Goal: Contribute content: Contribute content

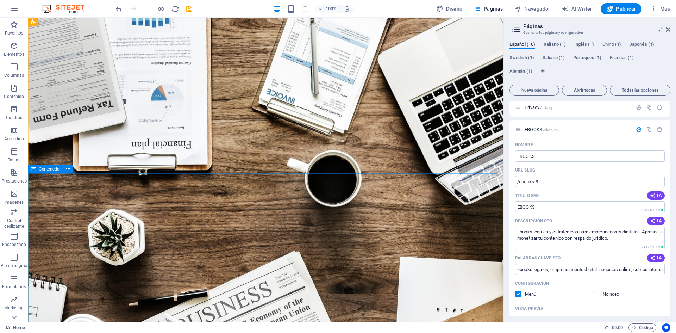
scroll to position [35, 0]
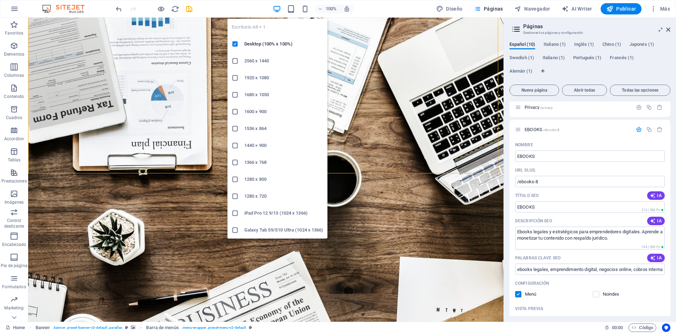
click at [277, 10] on icon "button" at bounding box center [277, 9] width 8 height 8
click at [248, 61] on h6 "2560 x 1440" at bounding box center [283, 61] width 79 height 8
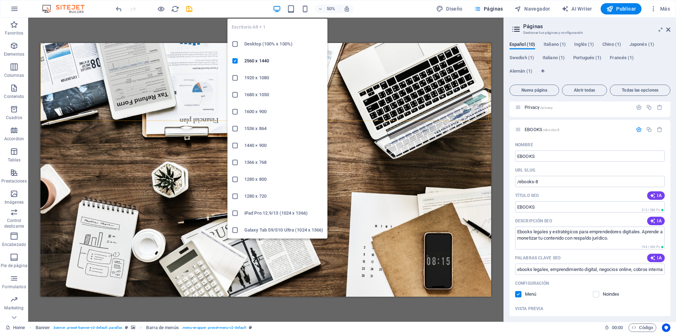
click at [278, 8] on icon "button" at bounding box center [277, 9] width 8 height 8
click at [260, 43] on h6 "Desktop (100% x 100%)" at bounding box center [283, 44] width 79 height 8
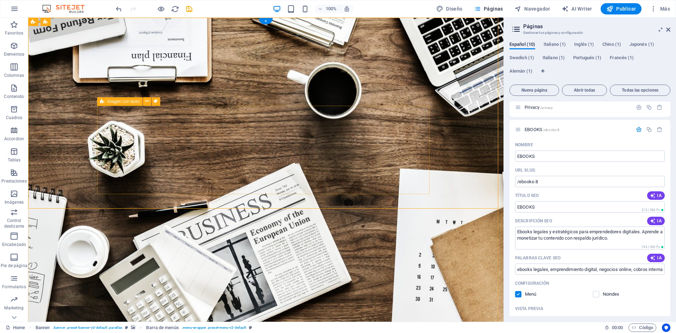
scroll to position [0, 0]
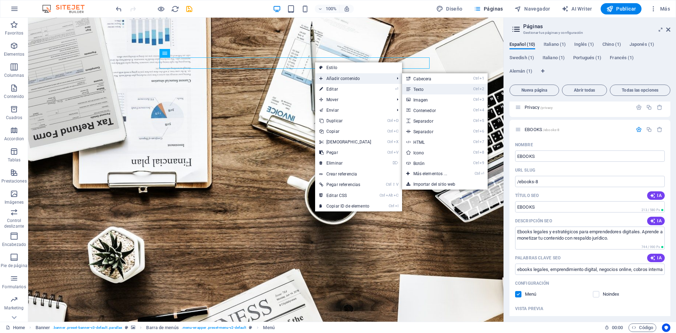
click at [417, 87] on link "Ctrl 2 Texto" at bounding box center [431, 89] width 59 height 11
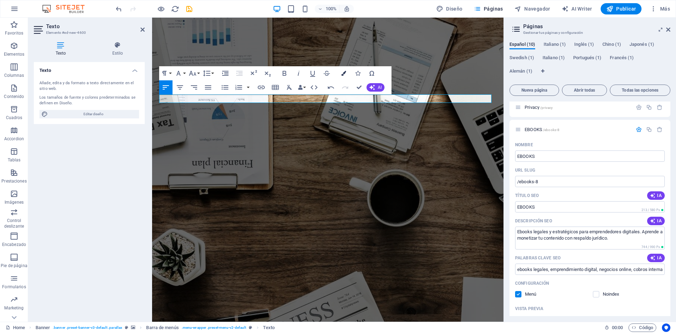
click at [342, 73] on icon "button" at bounding box center [343, 73] width 5 height 5
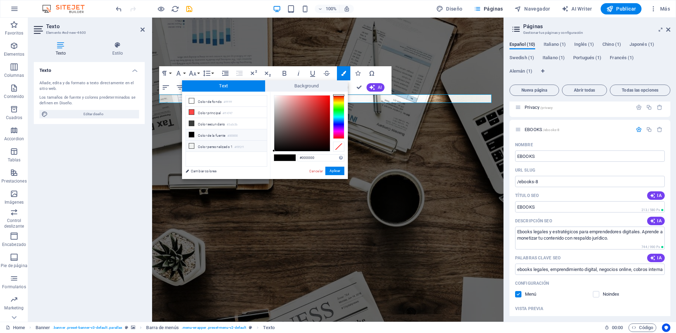
click at [191, 143] on icon at bounding box center [191, 145] width 5 height 5
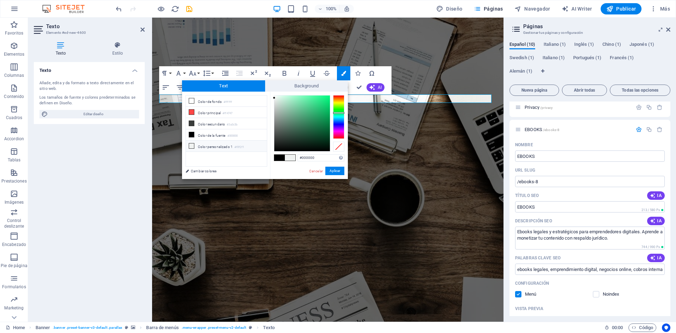
type input "#f0f2f1"
click at [332, 169] on button "Aplicar" at bounding box center [334, 170] width 19 height 8
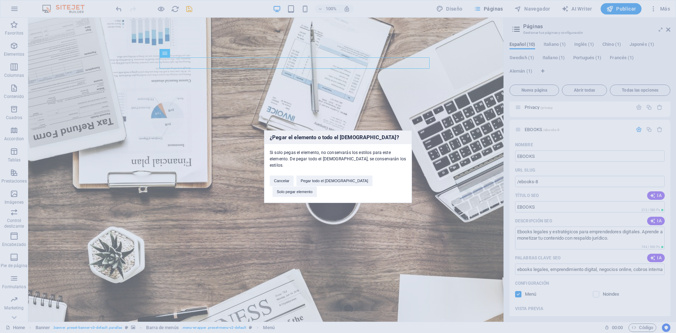
click at [475, 269] on div "¿Pegar el elemento o todo el preajuste? Si solo pegas el elemento, no conservar…" at bounding box center [338, 166] width 676 height 333
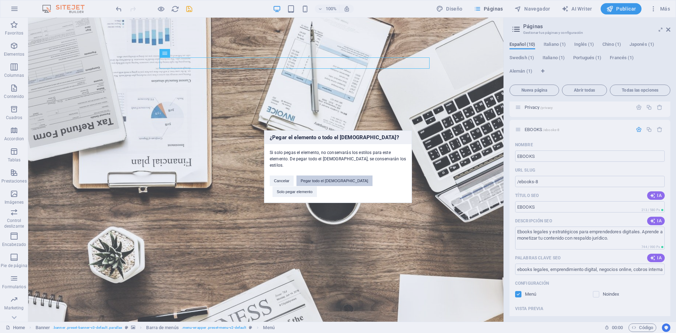
click at [344, 182] on button "Pegar todo el preajuste" at bounding box center [334, 180] width 76 height 11
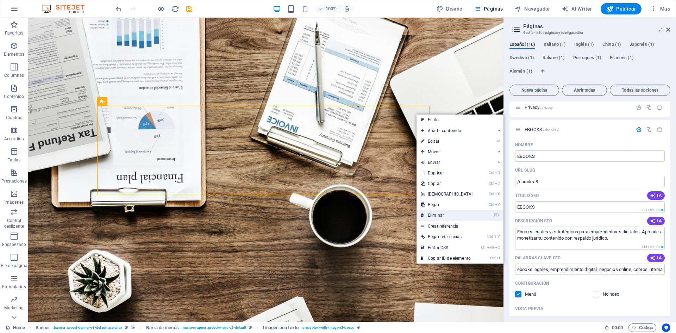
click at [438, 217] on link "⌦ Eliminar" at bounding box center [446, 215] width 61 height 11
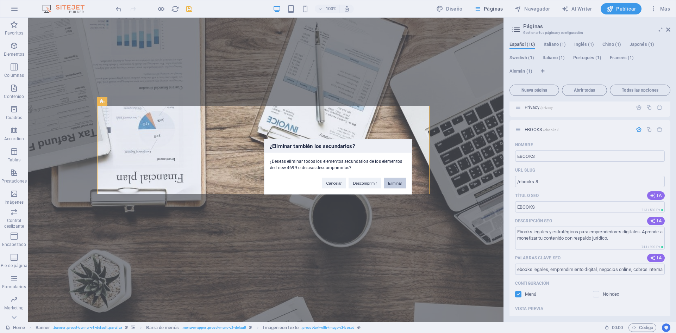
click at [397, 181] on button "Eliminar" at bounding box center [395, 182] width 23 height 11
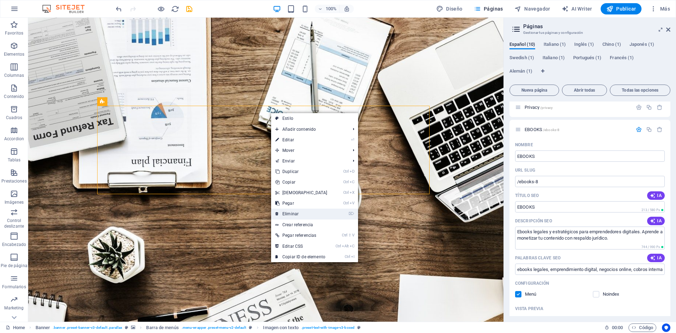
click at [289, 210] on link "⌦ Eliminar" at bounding box center [301, 213] width 61 height 11
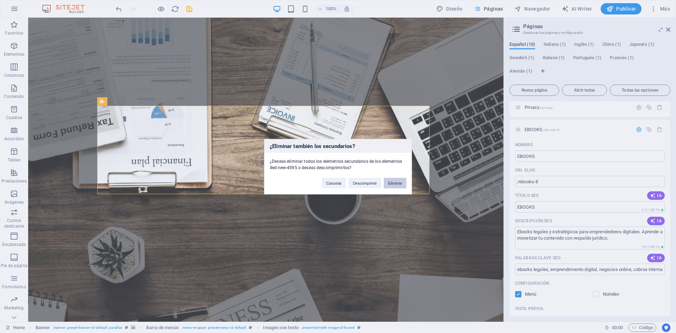
click at [394, 182] on button "Eliminar" at bounding box center [395, 182] width 23 height 11
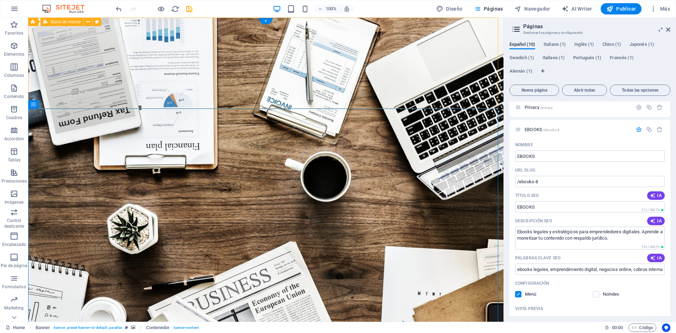
drag, startPoint x: 303, startPoint y: 92, endPoint x: 299, endPoint y: 95, distance: 5.2
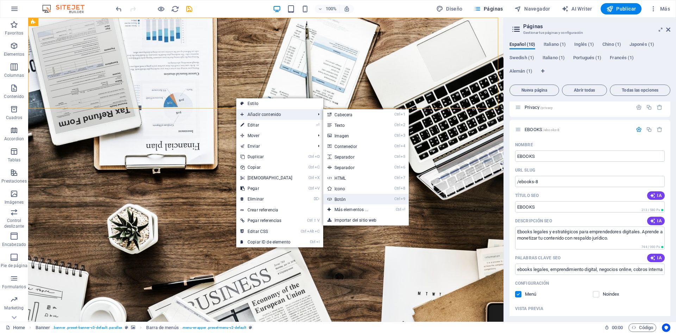
click at [335, 196] on link "Ctrl 9 Botón" at bounding box center [352, 199] width 59 height 11
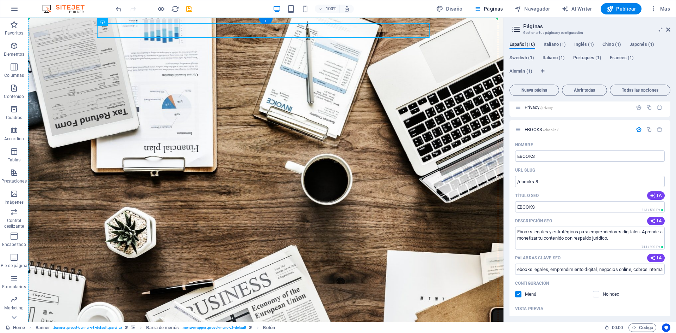
drag, startPoint x: 120, startPoint y: 36, endPoint x: 345, endPoint y: 95, distance: 232.5
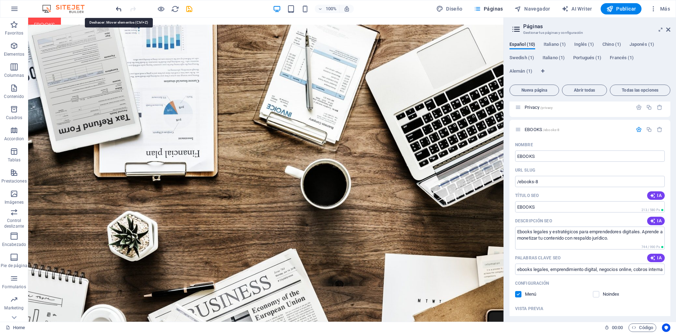
click at [116, 8] on icon "undo" at bounding box center [119, 9] width 8 height 8
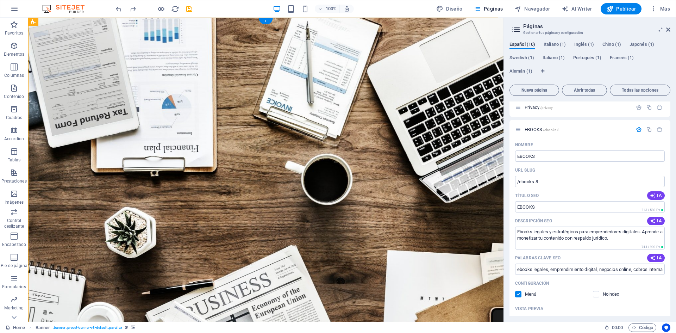
drag, startPoint x: 101, startPoint y: 33, endPoint x: 73, endPoint y: 140, distance: 110.5
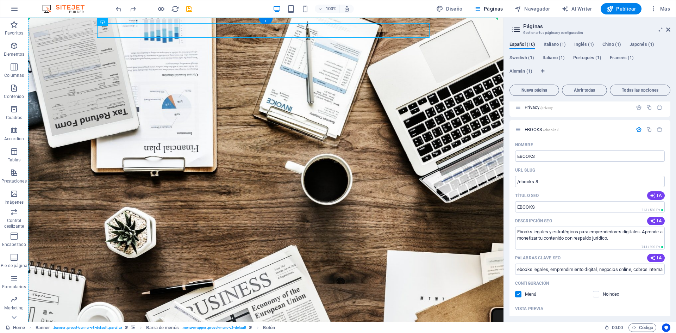
drag, startPoint x: 120, startPoint y: 33, endPoint x: 472, endPoint y: 61, distance: 353.4
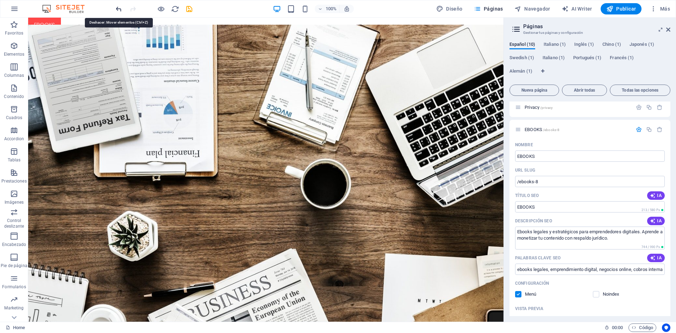
click at [117, 7] on icon "undo" at bounding box center [119, 9] width 8 height 8
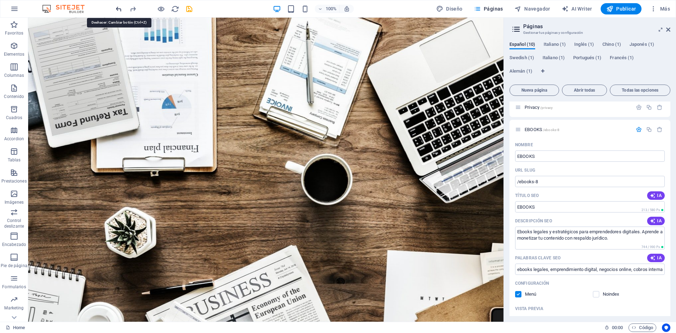
click at [115, 8] on icon "undo" at bounding box center [119, 9] width 8 height 8
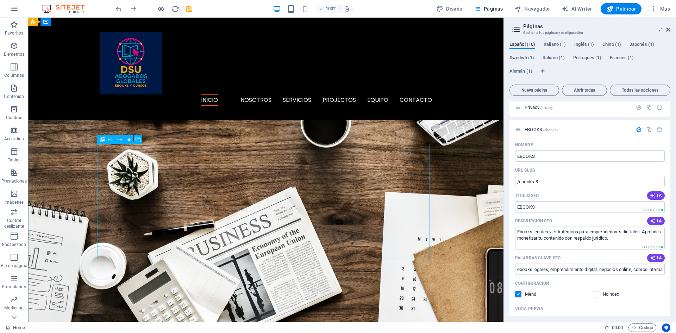
scroll to position [106, 0]
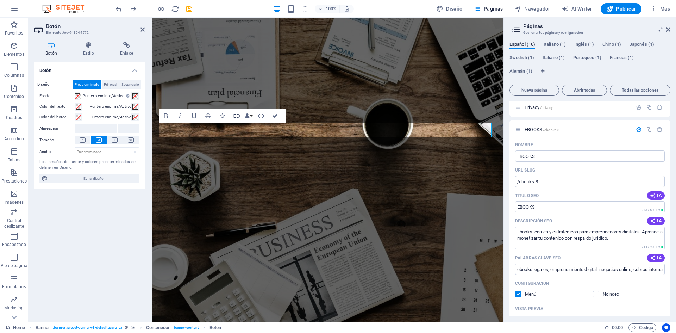
click at [236, 115] on icon "button" at bounding box center [236, 116] width 8 height 8
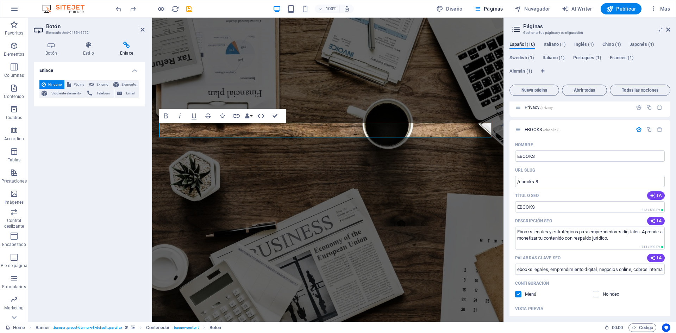
click at [55, 70] on h4 "Enlace" at bounding box center [89, 68] width 111 height 13
click at [133, 72] on h4 "Enlace" at bounding box center [89, 70] width 111 height 17
click at [57, 149] on div "Enlace Ninguno Página Externo Elemento Siguiente elemento Teléfono Email Página…" at bounding box center [89, 189] width 111 height 254
click at [78, 83] on span "Página" at bounding box center [78, 84] width 11 height 8
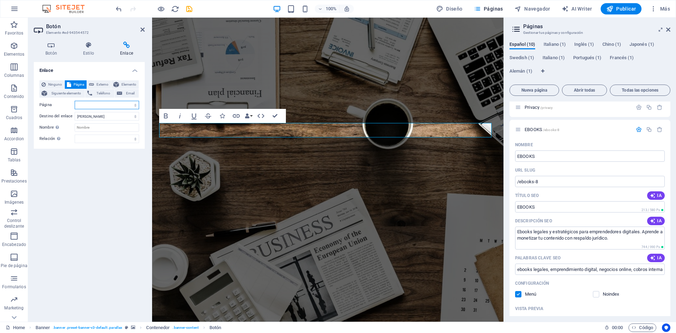
click at [134, 105] on select "Home Subpage Legal Notice Privacy EBOOKS EBOOKS o Productos Digitales EBOOKS o …" at bounding box center [107, 105] width 64 height 8
select select "9"
click at [75, 101] on select "Home Subpage Legal Notice Privacy EBOOKS EBOOKS o Productos Digitales EBOOKS o …" at bounding box center [107, 105] width 64 height 8
click at [186, 7] on icon "save" at bounding box center [189, 9] width 8 height 8
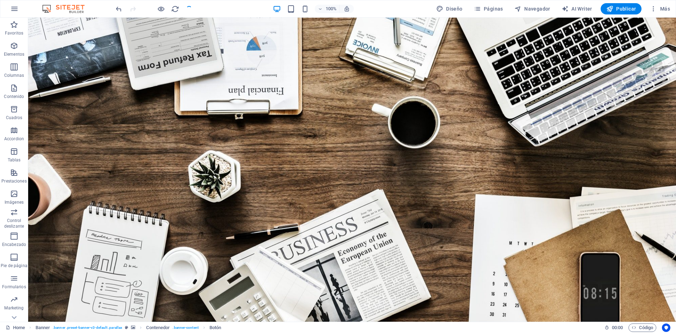
checkbox input "false"
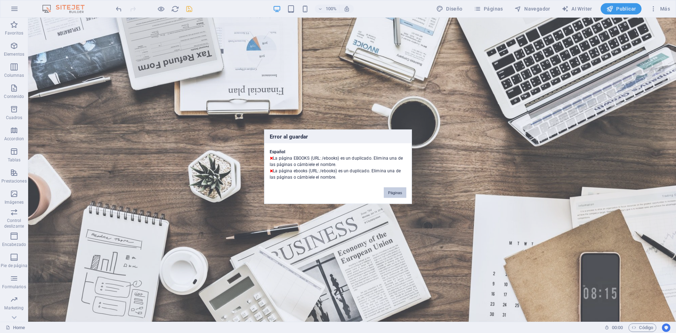
drag, startPoint x: 394, startPoint y: 191, endPoint x: 365, endPoint y: 173, distance: 34.1
click at [394, 191] on button "Páginas" at bounding box center [395, 192] width 23 height 11
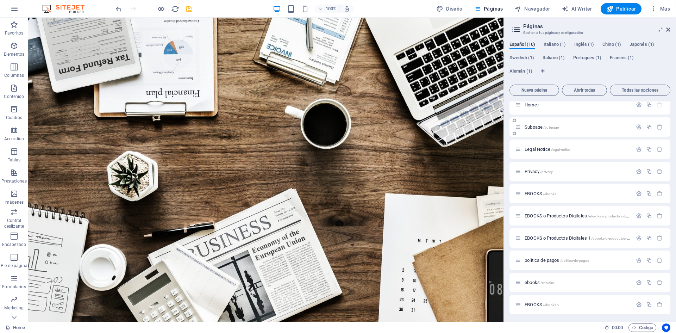
scroll to position [7, 0]
click at [659, 212] on icon "button" at bounding box center [659, 215] width 6 height 6
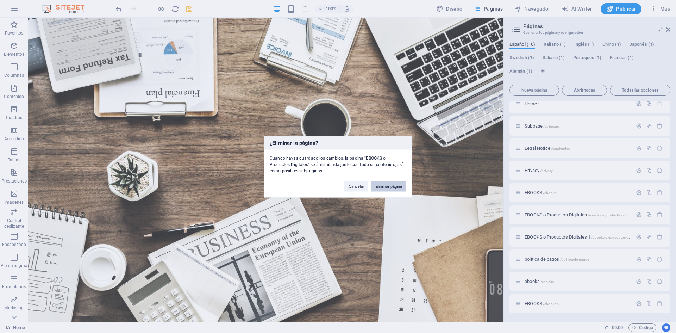
drag, startPoint x: 391, startPoint y: 184, endPoint x: 459, endPoint y: 220, distance: 76.3
click at [391, 184] on button "Eliminar página" at bounding box center [388, 186] width 35 height 11
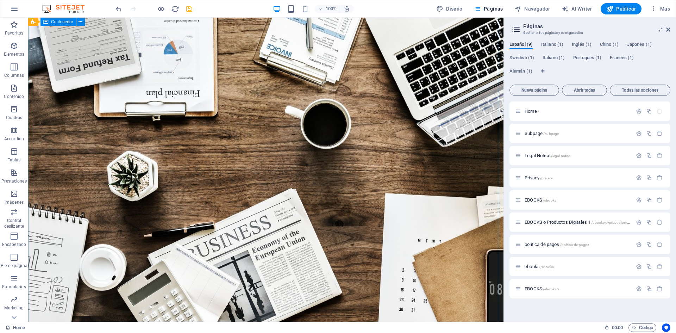
scroll to position [0, 0]
click at [660, 220] on icon "button" at bounding box center [659, 222] width 6 height 6
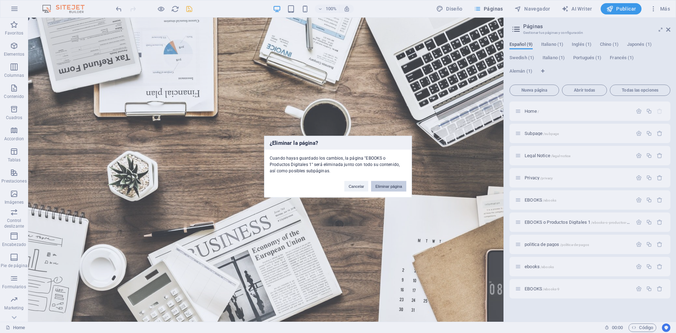
click at [395, 184] on button "Eliminar página" at bounding box center [388, 186] width 35 height 11
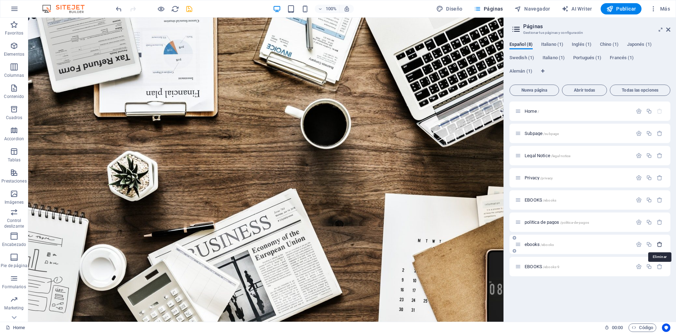
click at [659, 243] on icon "button" at bounding box center [659, 244] width 6 height 6
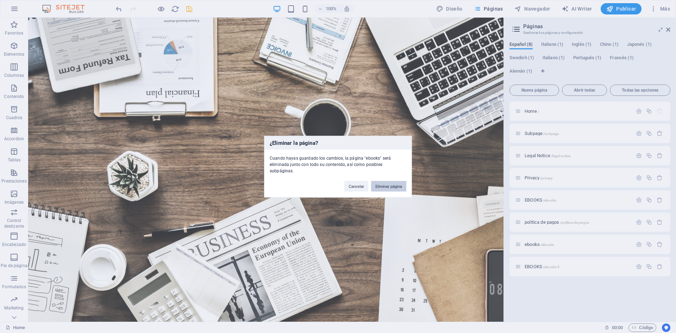
click at [392, 182] on button "Eliminar página" at bounding box center [388, 186] width 35 height 11
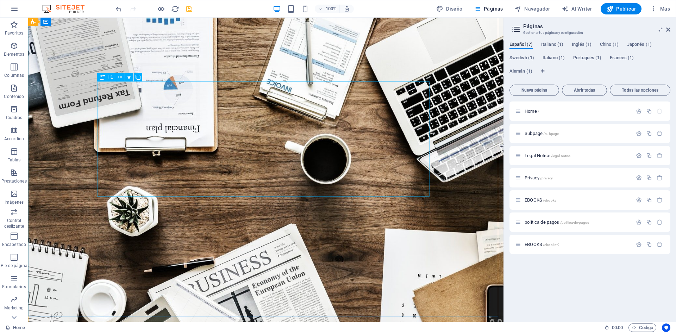
scroll to position [176, 0]
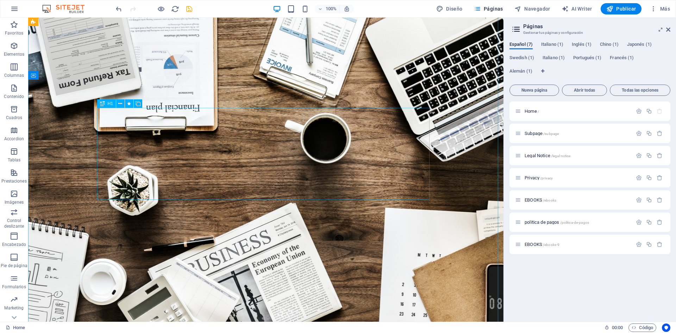
scroll to position [0, 0]
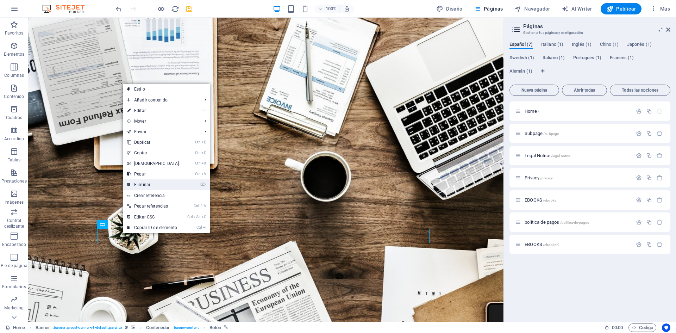
click at [146, 185] on link "⌦ Eliminar" at bounding box center [153, 184] width 61 height 11
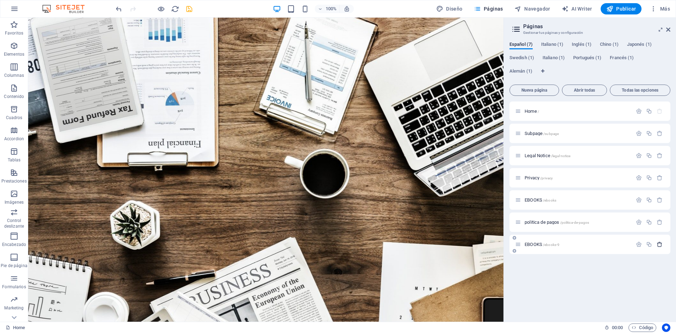
click at [660, 244] on icon "button" at bounding box center [659, 244] width 6 height 6
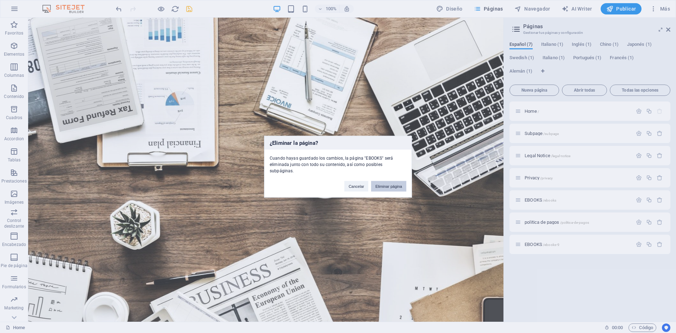
drag, startPoint x: 395, startPoint y: 183, endPoint x: 367, endPoint y: 166, distance: 32.9
click at [395, 183] on button "Eliminar página" at bounding box center [388, 186] width 35 height 11
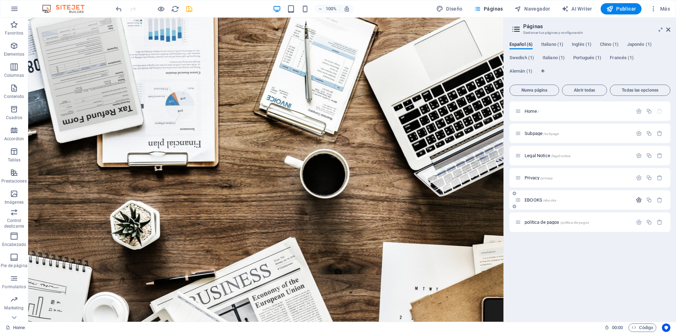
click at [638, 197] on icon "button" at bounding box center [639, 200] width 6 height 6
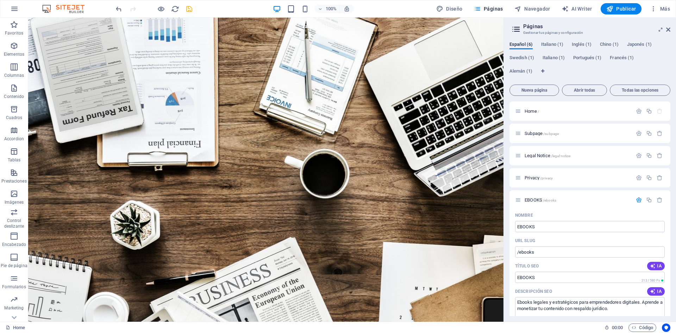
click at [650, 74] on div "Español (6) Italiano (1) Inglés (1) Chino (1) Japonés (1) Swedish (1) Italiano …" at bounding box center [589, 62] width 161 height 40
click at [637, 198] on icon "button" at bounding box center [639, 200] width 6 height 6
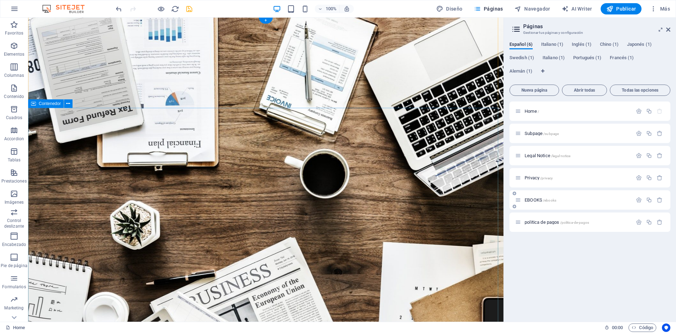
scroll to position [35, 0]
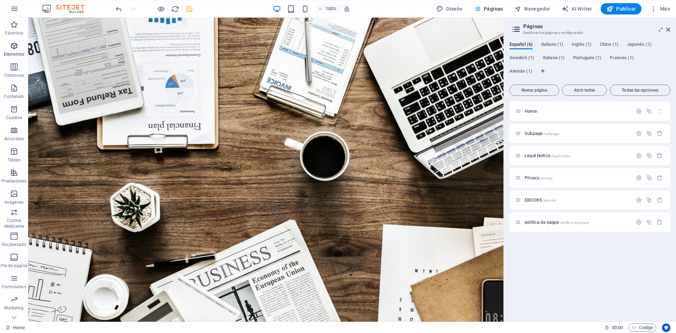
click at [16, 44] on icon "button" at bounding box center [14, 46] width 8 height 8
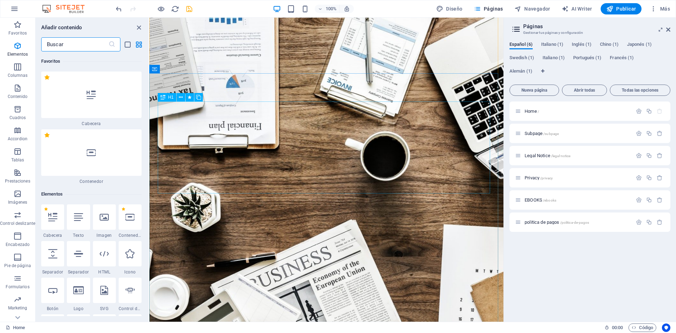
scroll to position [133, 0]
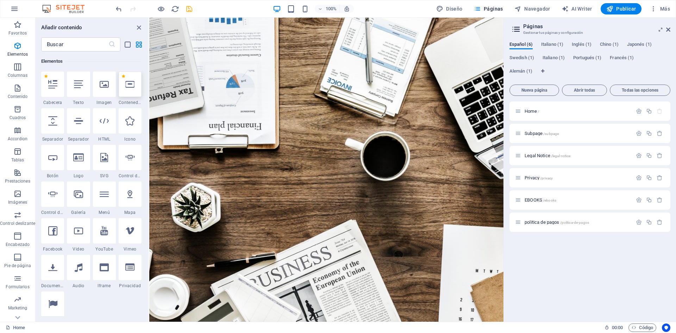
click at [128, 86] on icon at bounding box center [129, 84] width 9 height 9
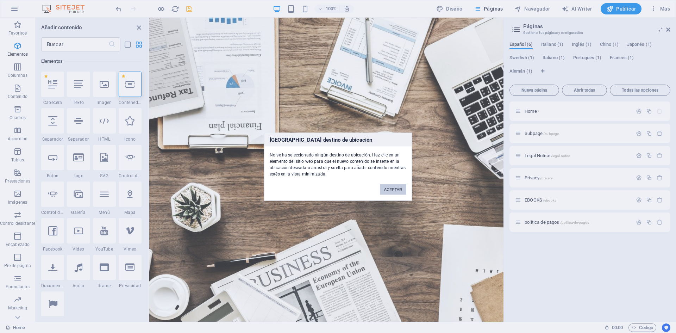
click at [393, 189] on button "ACEPTAR" at bounding box center [393, 189] width 26 height 11
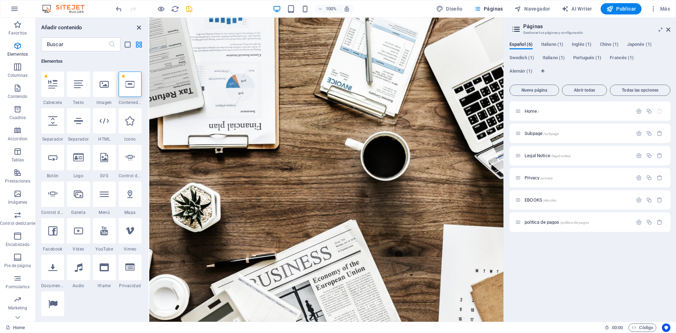
drag, startPoint x: 138, startPoint y: 26, endPoint x: 143, endPoint y: 6, distance: 20.8
click at [138, 26] on icon "close panel" at bounding box center [139, 28] width 8 height 8
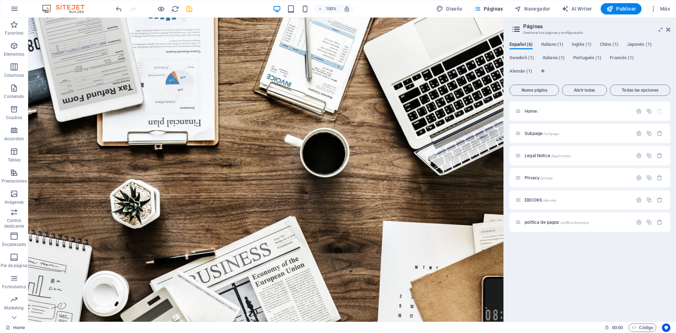
scroll to position [35, 0]
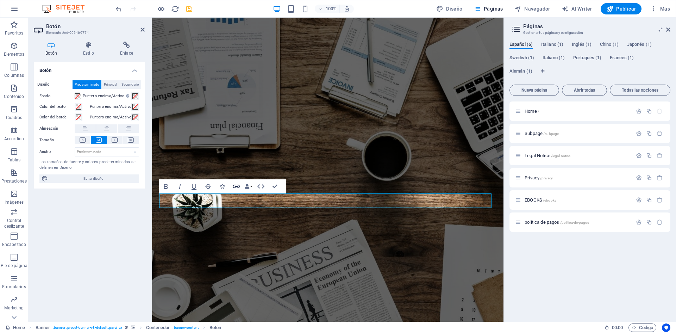
click at [235, 185] on icon "button" at bounding box center [236, 186] width 8 height 8
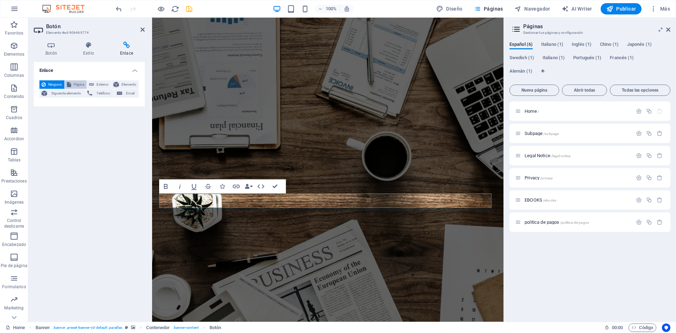
click at [77, 81] on span "Página" at bounding box center [78, 84] width 11 height 8
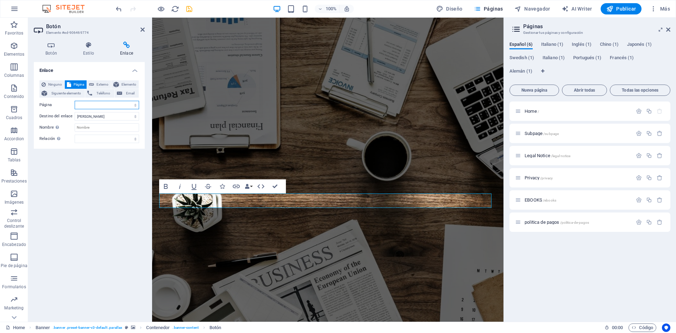
click at [135, 104] on select "Home Subpage Legal Notice Privacy EBOOKS politica de pagos Home Home Home Home …" at bounding box center [107, 105] width 64 height 8
select select "4"
click at [75, 101] on select "Home Subpage Legal Notice Privacy EBOOKS politica de pagos Home Home Home Home …" at bounding box center [107, 105] width 64 height 8
click at [98, 128] on input "Nombre Una descripción adicional del enlace no debería ser igual al texto del e…" at bounding box center [107, 127] width 64 height 8
click at [29, 202] on div "Botón Estilo Enlace Botón Diseño Predeterminado Principal Secundario Fondo Punt…" at bounding box center [89, 178] width 122 height 285
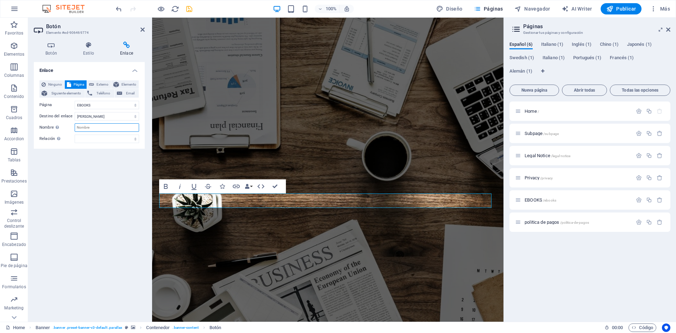
click at [86, 129] on input "Nombre Una descripción adicional del enlace no debería ser igual al texto del e…" at bounding box center [107, 127] width 64 height 8
type input "EBOOKS"
click at [89, 135] on select "alternativo autor marcador externo ayuda licencia siguiente nofollow noreferrer…" at bounding box center [107, 138] width 64 height 8
click at [50, 215] on div "Enlace Ninguno Página Externo Elemento Siguiente elemento Teléfono Email Página…" at bounding box center [89, 189] width 111 height 254
click at [136, 138] on select "alternativo autor marcador externo ayuda licencia siguiente nofollow noreferrer…" at bounding box center [107, 138] width 64 height 8
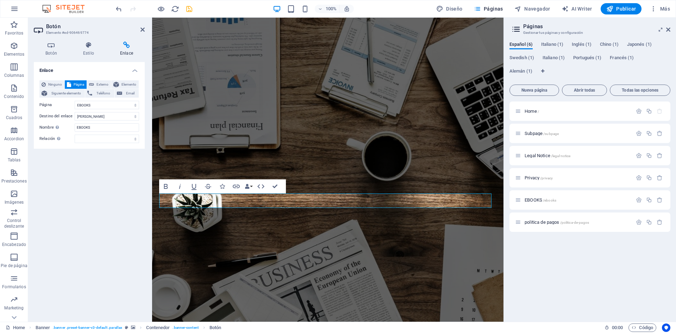
click at [52, 187] on div "Enlace Ninguno Página Externo Elemento Siguiente elemento Teléfono Email Página…" at bounding box center [89, 189] width 111 height 254
click at [190, 8] on icon "save" at bounding box center [189, 9] width 8 height 8
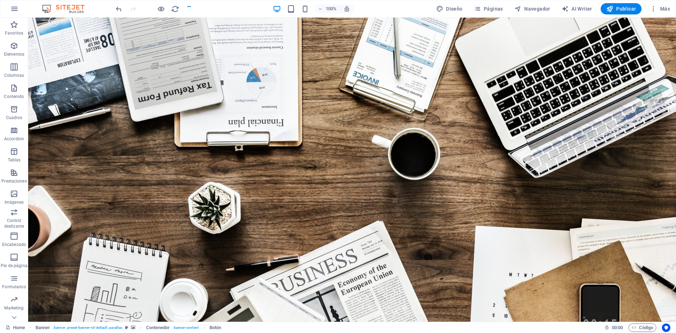
checkbox input "false"
click at [620, 7] on span "Publicar" at bounding box center [621, 8] width 30 height 7
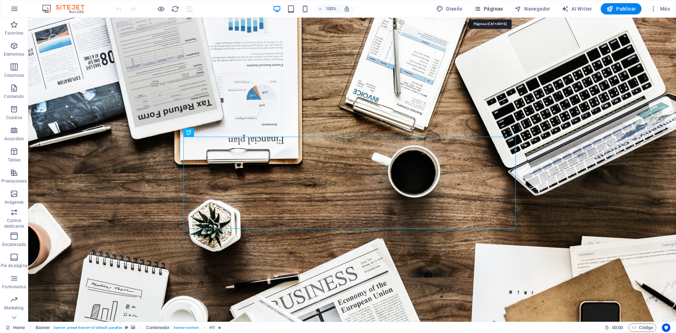
click at [493, 10] on span "Páginas" at bounding box center [488, 8] width 29 height 7
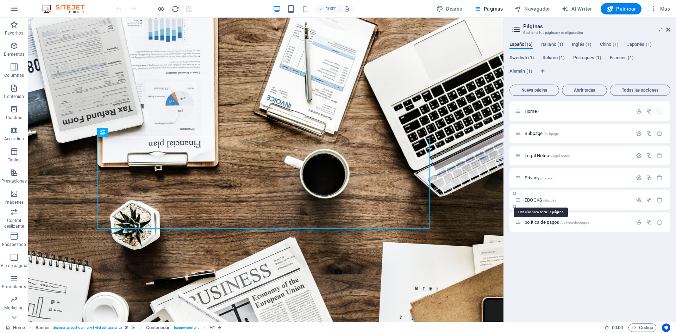
click at [541, 200] on span "EBOOKS /ebooks" at bounding box center [540, 199] width 32 height 5
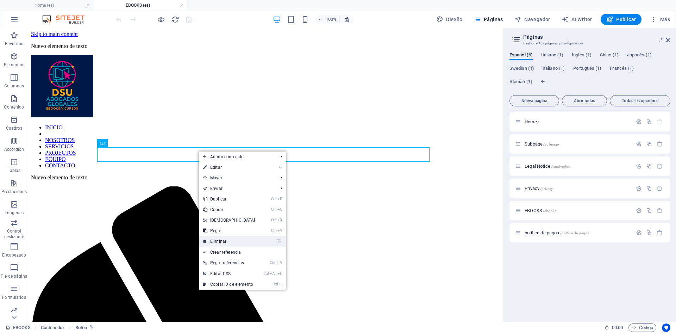
click at [221, 240] on link "⌦ Eliminar" at bounding box center [229, 241] width 61 height 11
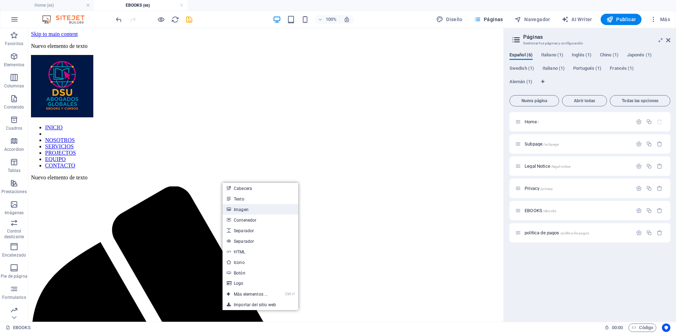
click at [242, 212] on link "Imagen" at bounding box center [260, 209] width 76 height 11
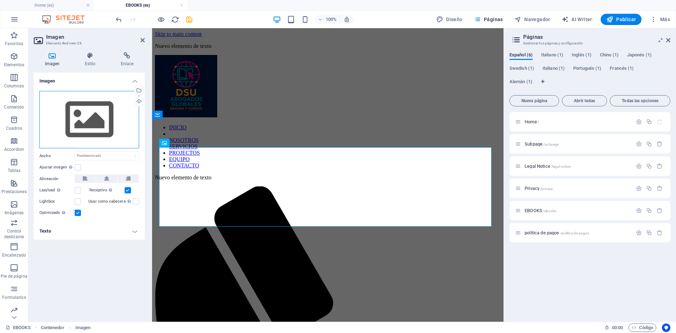
click at [98, 120] on div "Arrastra archivos aquí, haz clic para escoger archivos o selecciona archivos de…" at bounding box center [89, 120] width 100 height 58
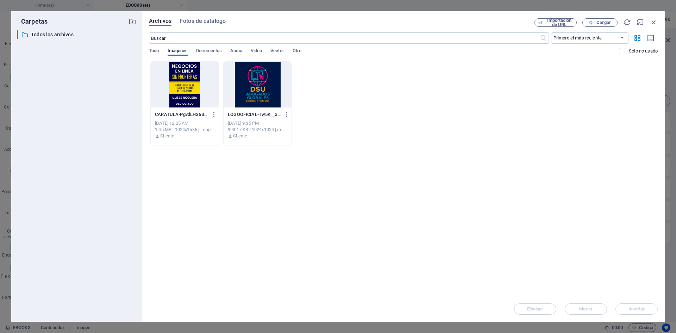
click at [180, 92] on div at bounding box center [185, 85] width 68 height 46
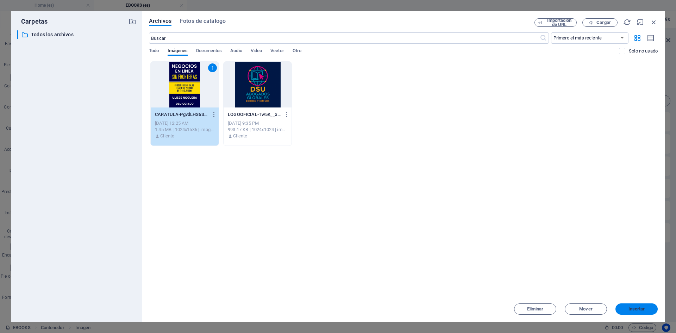
click at [630, 308] on span "Insertar" at bounding box center [636, 309] width 17 height 4
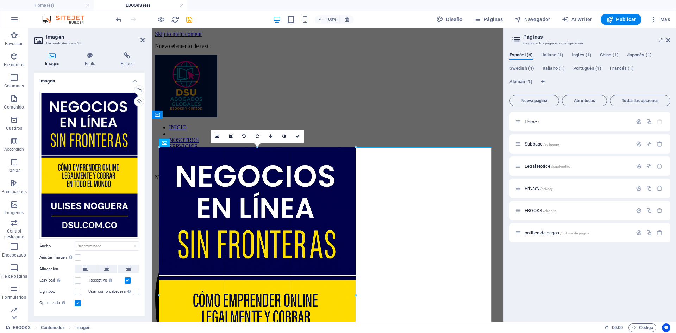
drag, startPoint x: 491, startPoint y: 147, endPoint x: 195, endPoint y: 349, distance: 358.8
type input "558"
select select "px"
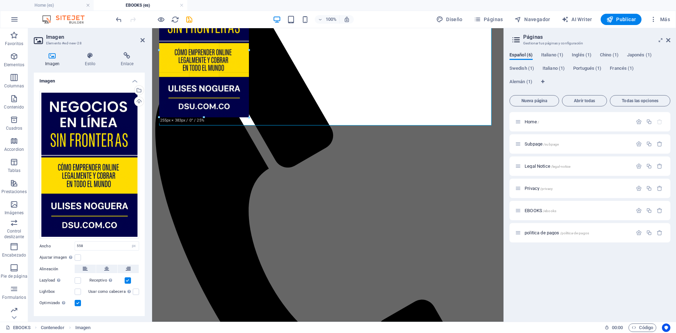
scroll to position [159, 0]
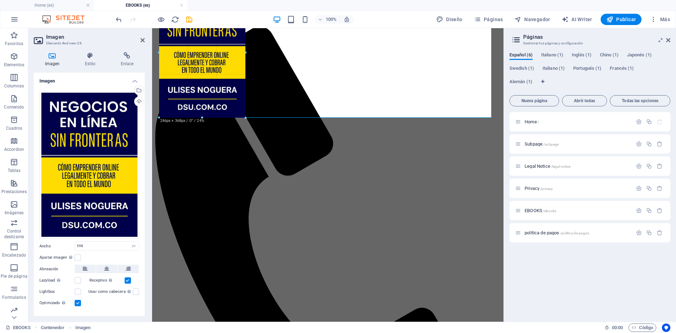
drag, startPoint x: 257, startPoint y: 267, endPoint x: 245, endPoint y: 101, distance: 166.5
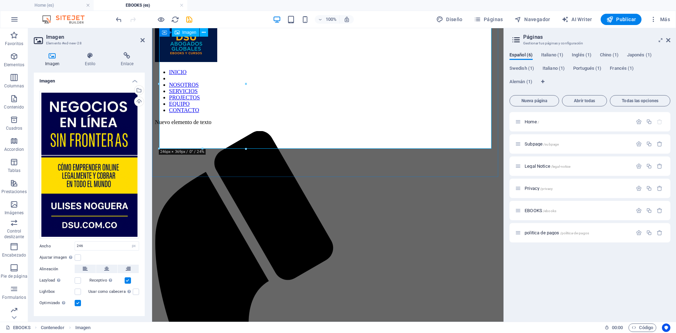
scroll to position [54, 0]
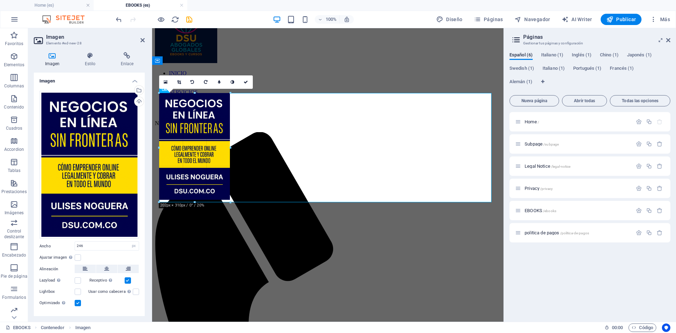
drag, startPoint x: 157, startPoint y: 92, endPoint x: 41, endPoint y: 88, distance: 116.6
type input "201"
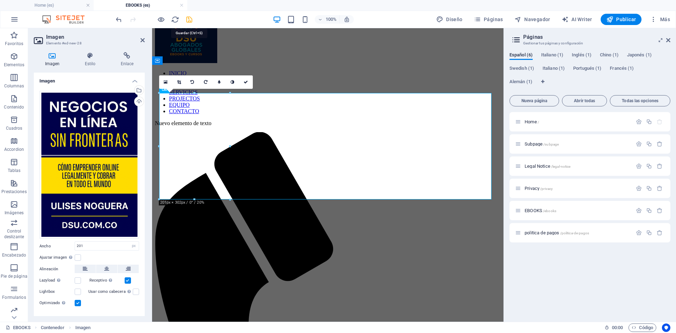
click at [188, 18] on icon "save" at bounding box center [189, 19] width 8 height 8
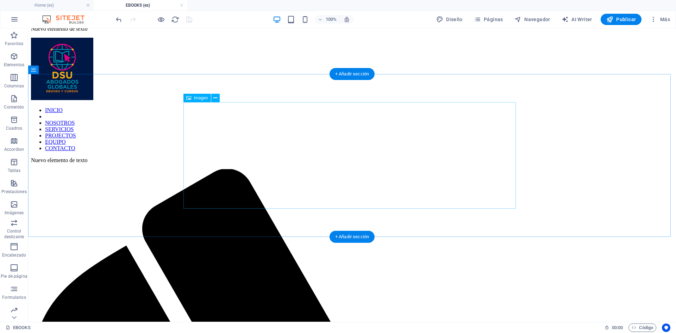
scroll to position [0, 0]
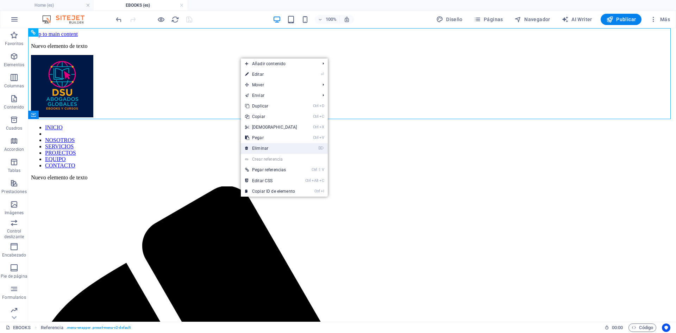
click at [264, 149] on link "⌦ Eliminar" at bounding box center [271, 148] width 61 height 11
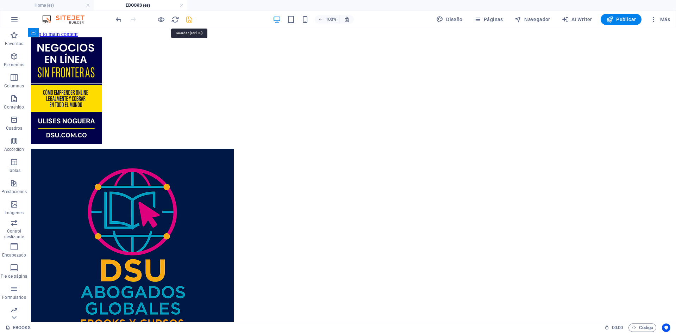
click at [189, 18] on icon "save" at bounding box center [189, 19] width 8 height 8
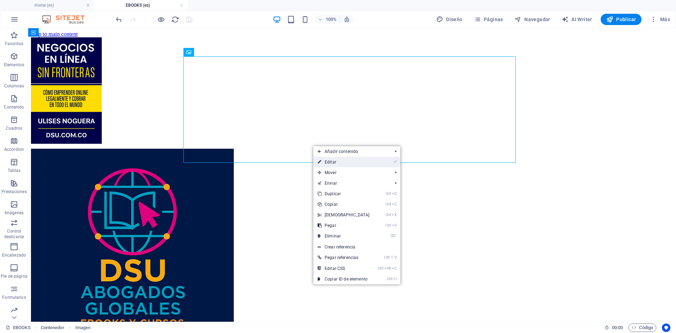
click at [332, 163] on link "⏎ Editar" at bounding box center [343, 162] width 61 height 11
select select "px"
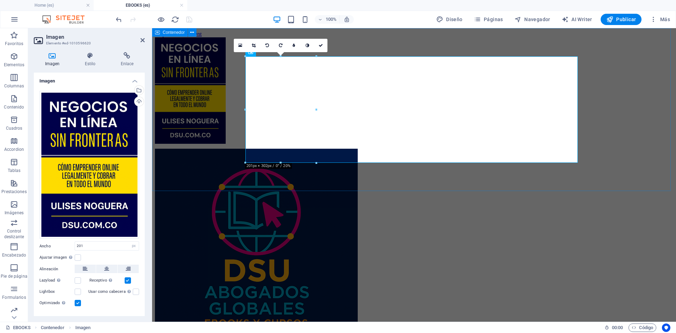
click at [618, 85] on div at bounding box center [414, 91] width 518 height 108
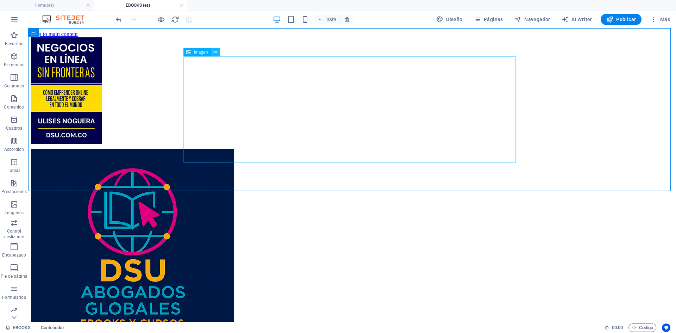
click at [216, 50] on icon at bounding box center [215, 52] width 4 height 7
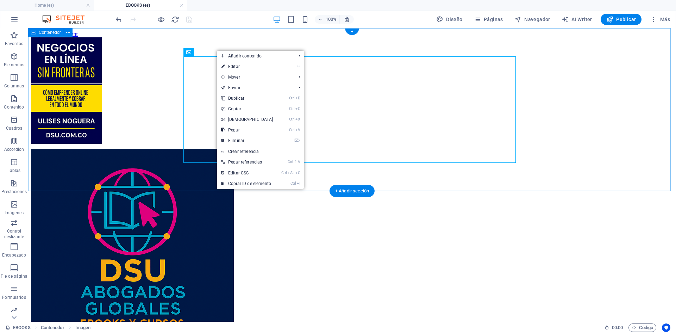
click at [421, 43] on div at bounding box center [352, 91] width 642 height 108
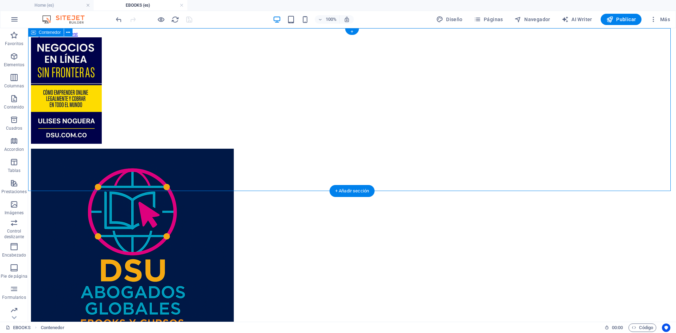
click at [517, 145] on div at bounding box center [352, 91] width 642 height 108
click at [201, 52] on div at bounding box center [352, 91] width 642 height 108
click at [286, 69] on figure at bounding box center [352, 91] width 642 height 108
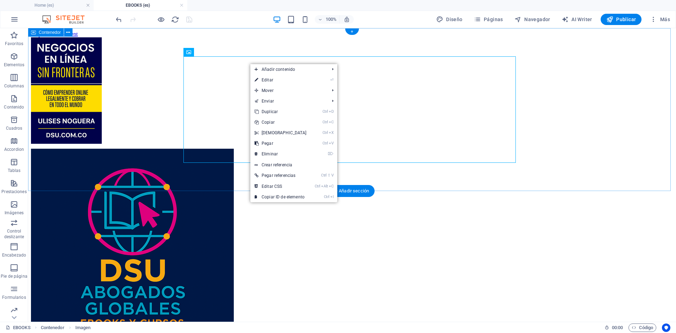
click at [286, 41] on div at bounding box center [352, 91] width 642 height 108
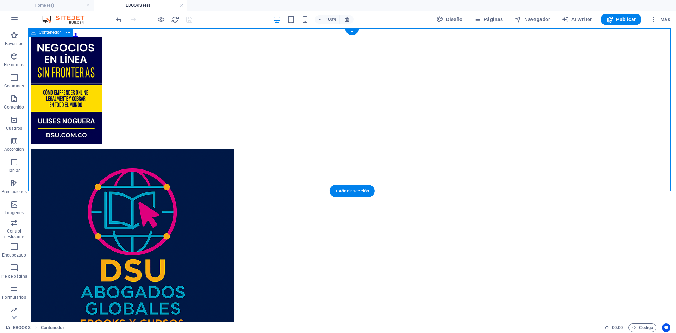
click at [186, 50] on div at bounding box center [352, 91] width 642 height 108
click at [220, 53] on div at bounding box center [352, 91] width 642 height 108
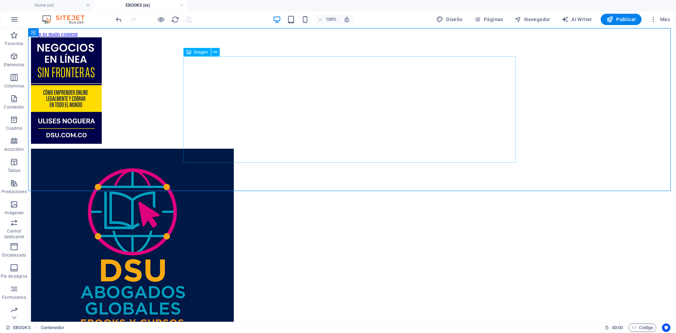
click at [203, 53] on span "Imagen" at bounding box center [201, 52] width 14 height 4
click at [272, 46] on div at bounding box center [352, 91] width 642 height 108
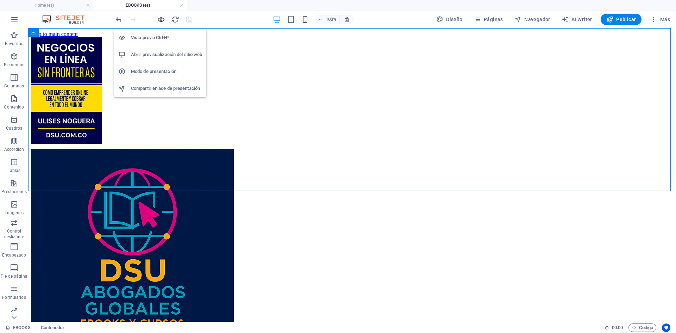
click at [161, 19] on icon "button" at bounding box center [161, 19] width 8 height 8
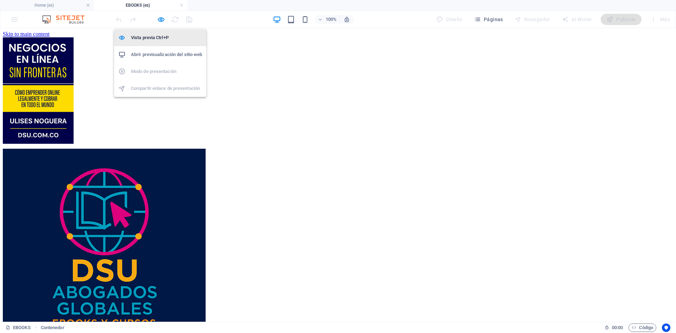
click at [151, 38] on h6 "Vista previa Ctrl+P" at bounding box center [166, 37] width 71 height 8
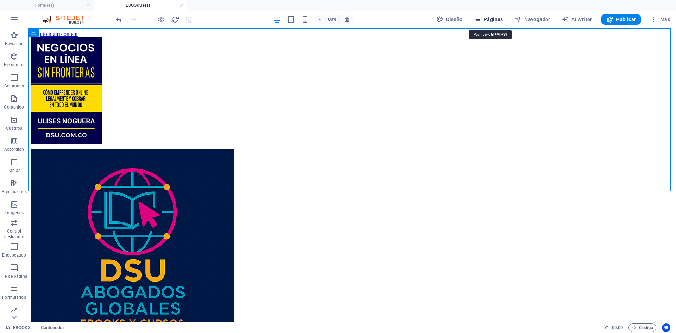
click at [499, 18] on span "Páginas" at bounding box center [488, 19] width 29 height 7
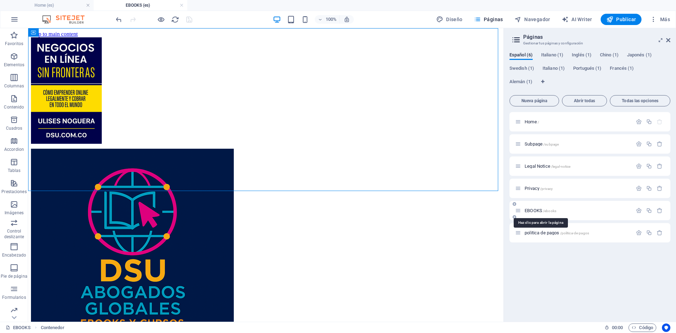
click at [533, 208] on span "EBOOKS /ebooks" at bounding box center [540, 210] width 32 height 5
click at [532, 210] on span "EBOOKS /ebooks" at bounding box center [540, 210] width 32 height 5
drag, startPoint x: 561, startPoint y: 239, endPoint x: 492, endPoint y: 185, distance: 87.0
click at [474, 145] on div at bounding box center [265, 91] width 469 height 108
click at [639, 210] on icon "button" at bounding box center [639, 210] width 6 height 6
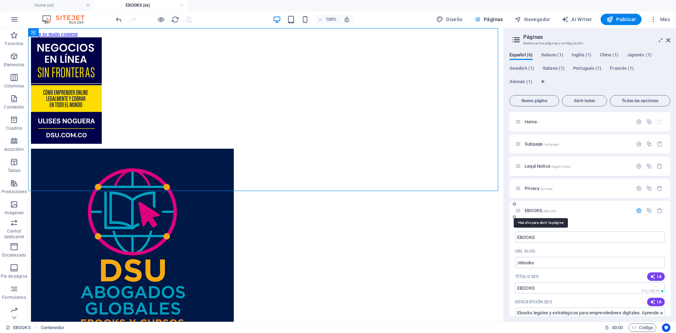
click at [530, 211] on span "EBOOKS /ebooks" at bounding box center [540, 210] width 32 height 5
click at [530, 210] on span "EBOOKS /ebooks" at bounding box center [540, 210] width 32 height 5
click at [269, 187] on div "+ Añadir sección" at bounding box center [265, 191] width 45 height 12
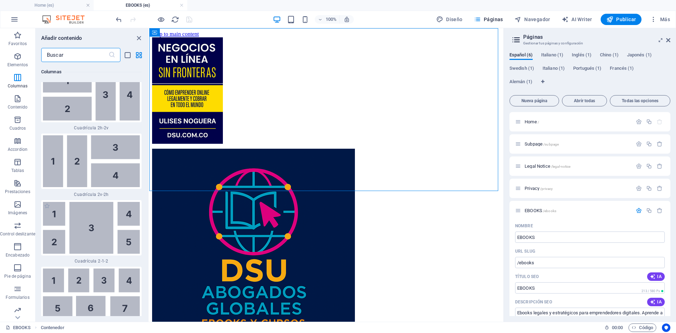
scroll to position [2190, 0]
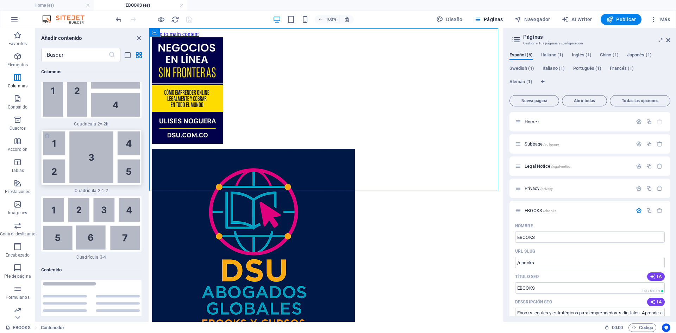
drag, startPoint x: 59, startPoint y: 126, endPoint x: 292, endPoint y: 162, distance: 235.7
click at [59, 131] on img at bounding box center [91, 157] width 97 height 52
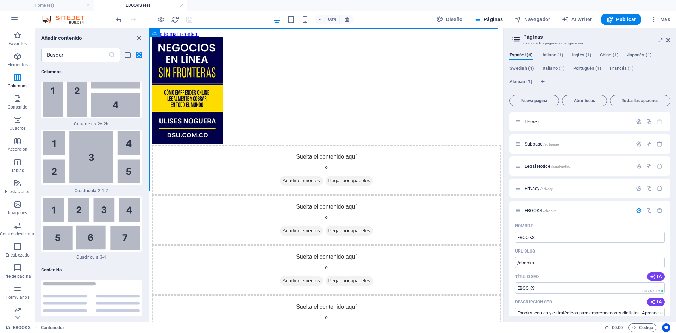
select select "rem"
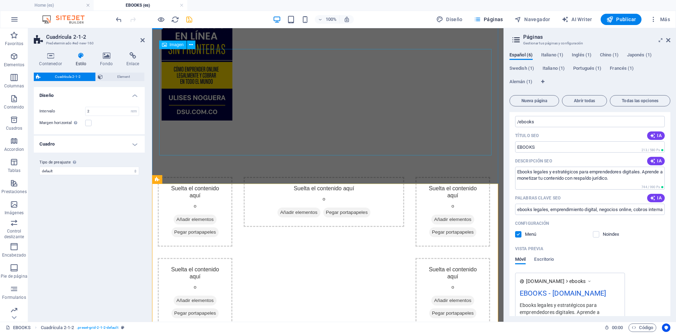
scroll to position [70, 0]
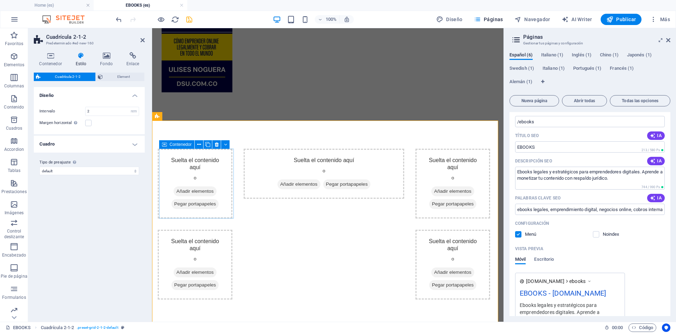
click at [195, 161] on div "Suelta el contenido aquí o Añadir elementos Pegar portapapeles" at bounding box center [195, 184] width 75 height 70
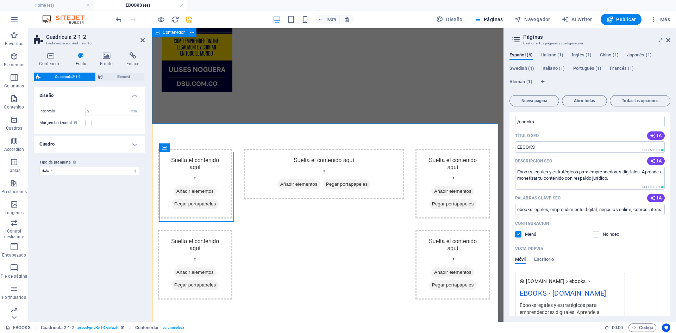
scroll to position [0, 0]
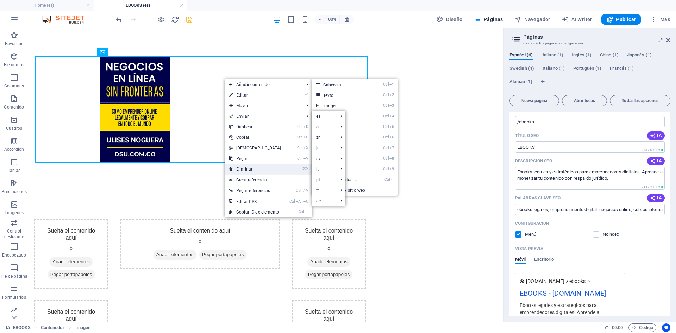
click at [247, 170] on link "⌦ Eliminar" at bounding box center [255, 169] width 61 height 11
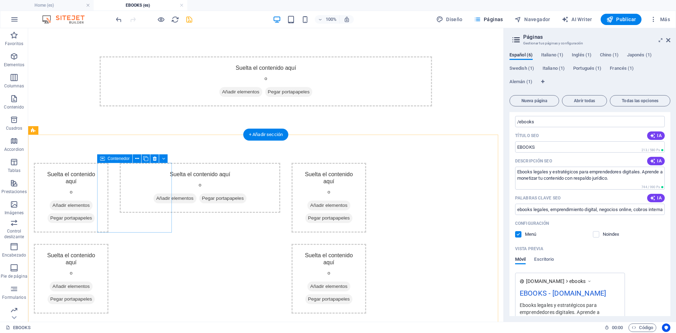
click at [93, 204] on span "Añadir elementos" at bounding box center [71, 205] width 43 height 10
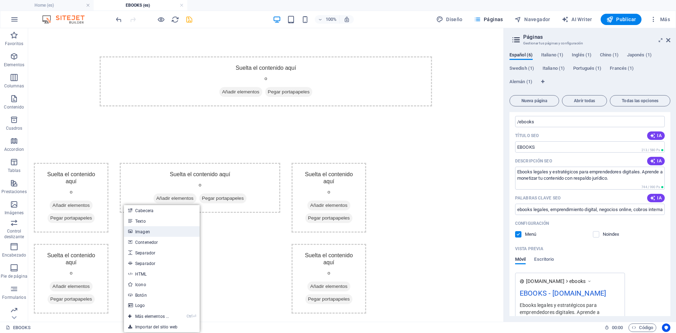
click at [146, 232] on link "Imagen" at bounding box center [162, 231] width 76 height 11
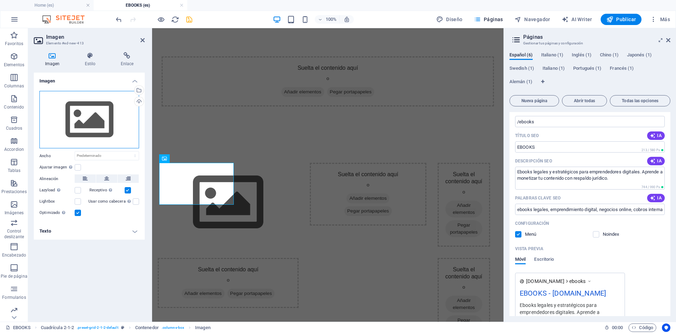
click at [93, 120] on div "Arrastra archivos aquí, haz clic para escoger archivos o selecciona archivos de…" at bounding box center [89, 120] width 100 height 58
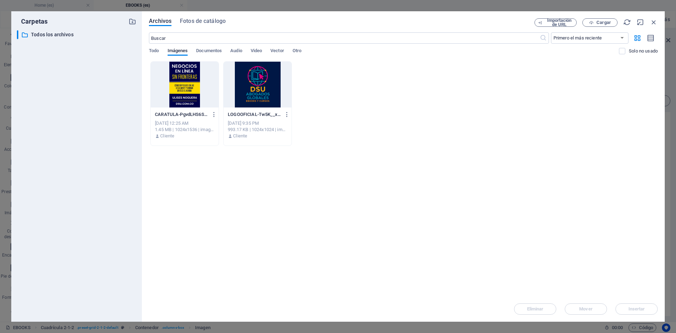
click at [179, 86] on div at bounding box center [185, 85] width 68 height 46
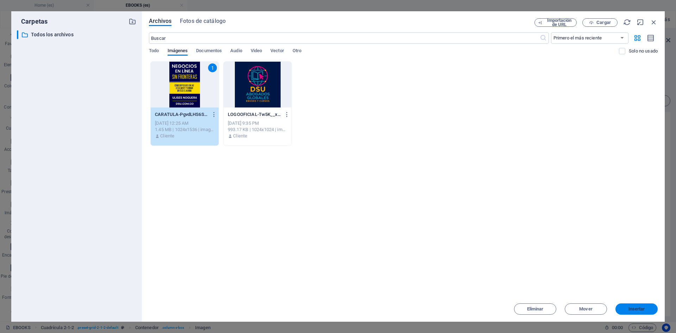
click at [639, 310] on span "Insertar" at bounding box center [636, 309] width 17 height 4
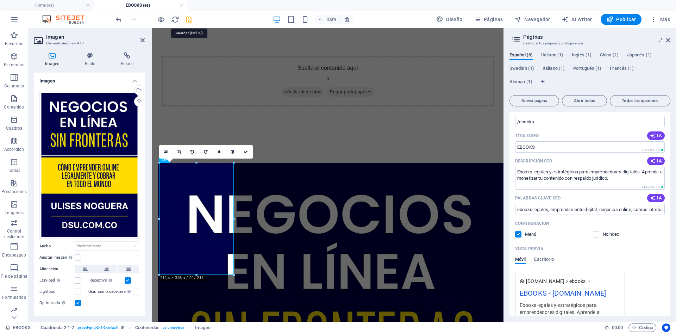
click at [187, 19] on icon "save" at bounding box center [189, 19] width 8 height 8
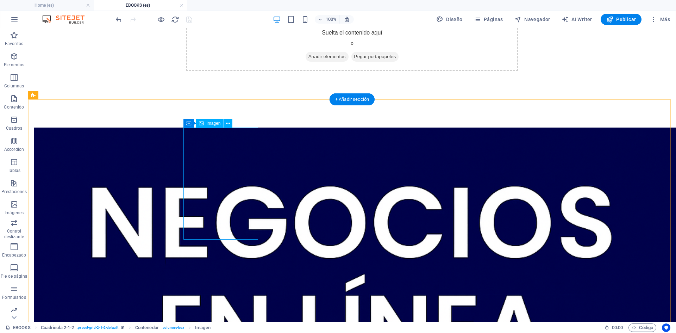
click at [228, 123] on icon at bounding box center [228, 123] width 4 height 7
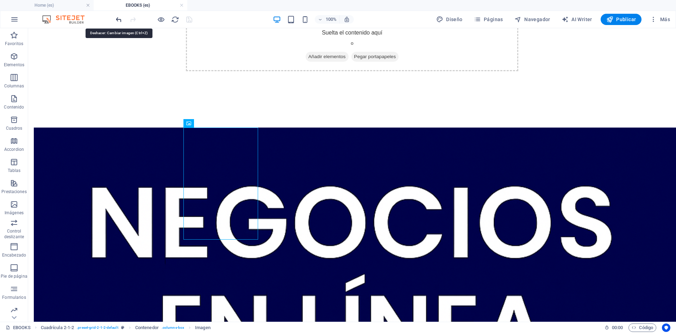
click at [118, 19] on icon "undo" at bounding box center [119, 19] width 8 height 8
click at [119, 19] on icon "undo" at bounding box center [119, 19] width 8 height 8
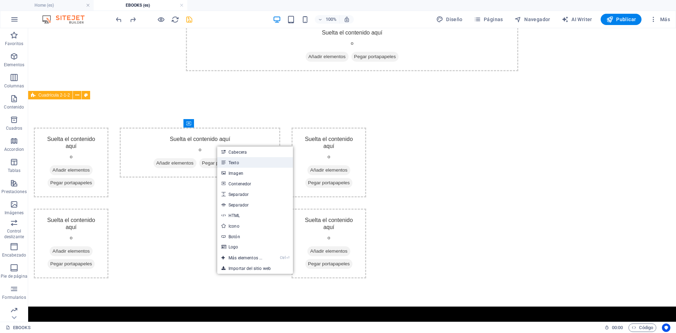
click at [236, 164] on link "Texto" at bounding box center [255, 162] width 76 height 11
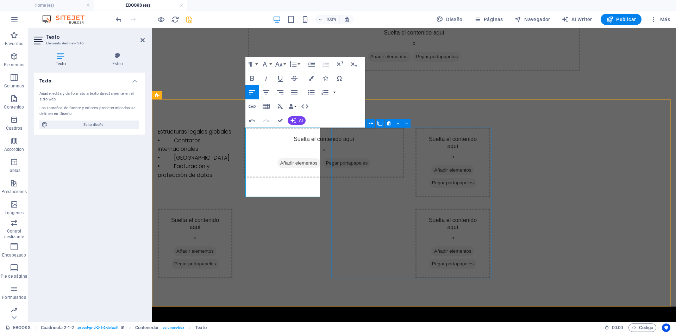
click at [386, 208] on div "Suelta el contenido aquí o Añadir elementos Pegar portapapeles" at bounding box center [324, 202] width 160 height 151
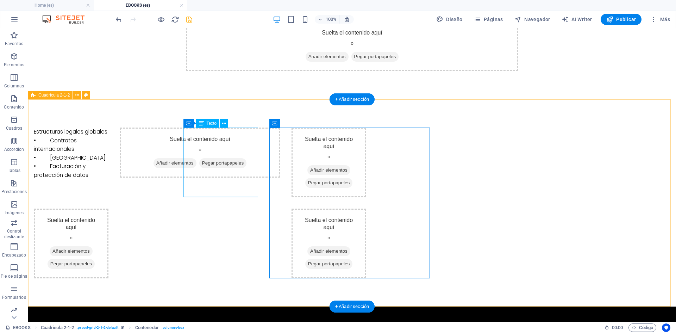
click at [108, 160] on div "Estructuras legales globales • Contratos internacionales • Pasarelas de pago se…" at bounding box center [71, 153] width 75 height 52
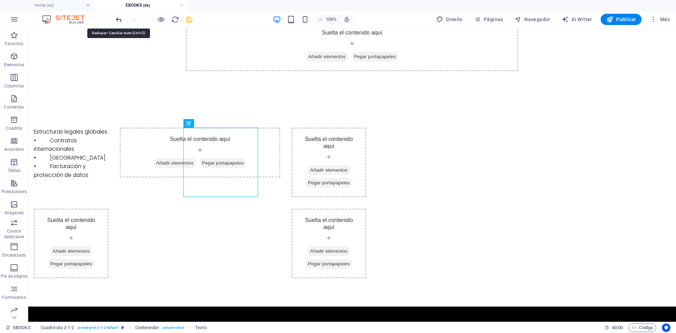
click at [120, 18] on icon "undo" at bounding box center [119, 19] width 8 height 8
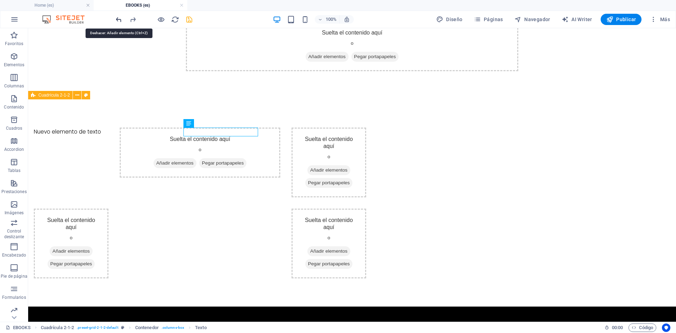
click at [118, 18] on icon "undo" at bounding box center [119, 19] width 8 height 8
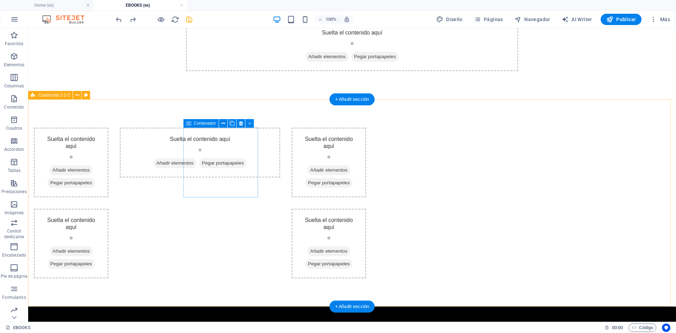
click at [93, 167] on span "Añadir elementos" at bounding box center [71, 170] width 43 height 10
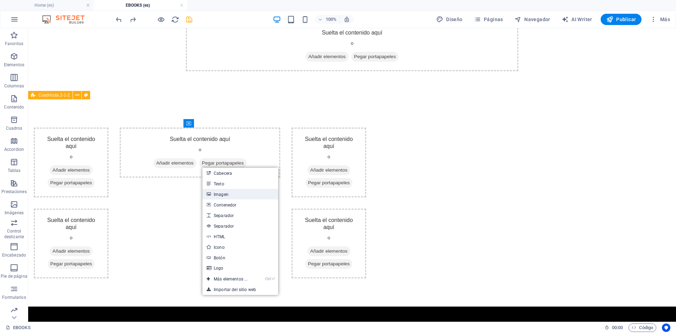
click at [223, 194] on link "Imagen" at bounding box center [240, 194] width 76 height 11
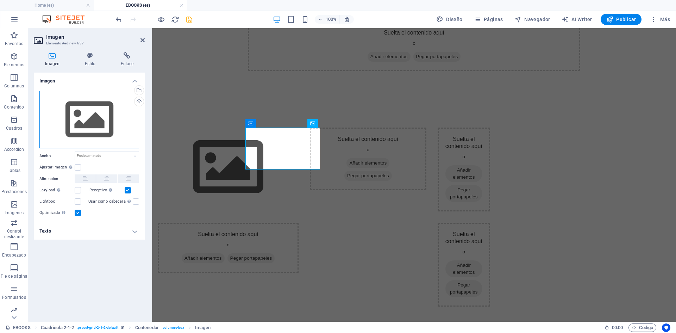
click at [93, 117] on div "Arrastra archivos aquí, haz clic para escoger archivos o selecciona archivos de…" at bounding box center [89, 120] width 100 height 58
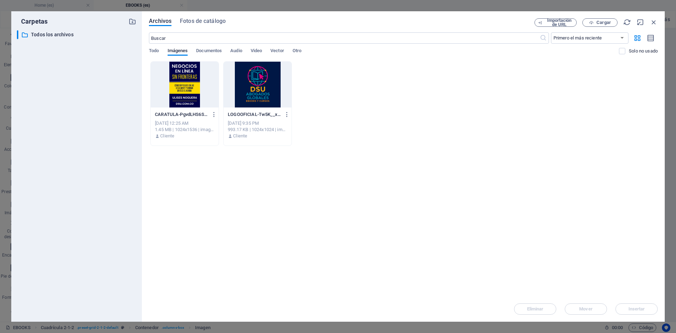
click at [194, 87] on div at bounding box center [185, 85] width 68 height 46
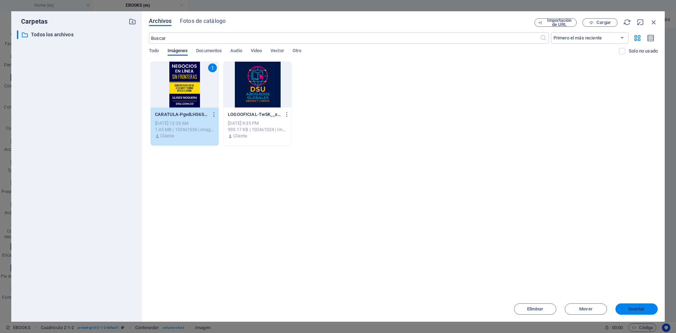
click at [635, 309] on span "Insertar" at bounding box center [636, 309] width 17 height 4
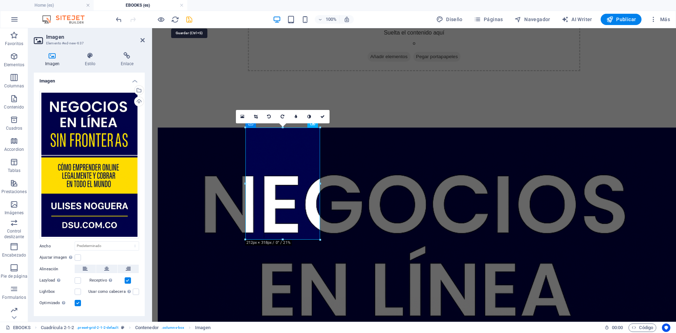
click at [188, 20] on icon "save" at bounding box center [189, 19] width 8 height 8
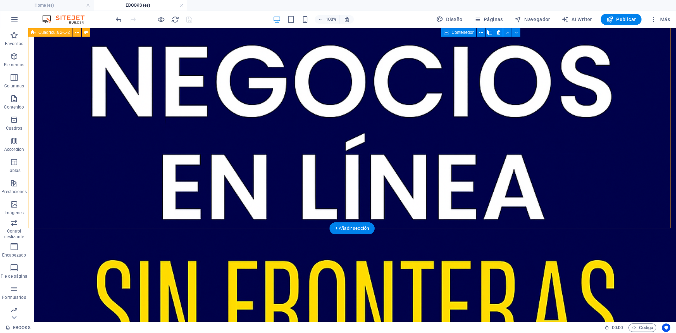
scroll to position [106, 0]
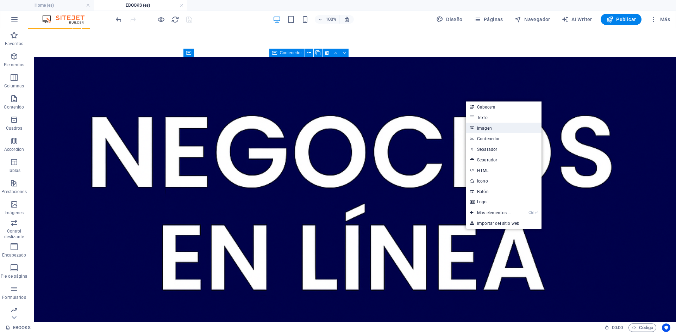
click at [487, 128] on link "Imagen" at bounding box center [504, 127] width 76 height 11
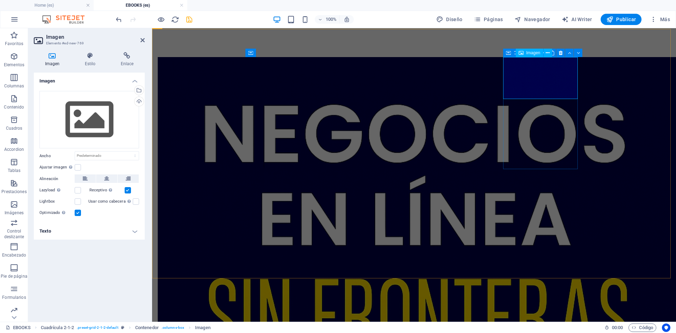
click at [98, 117] on div "Arrastra archivos aquí, haz clic para escoger archivos o selecciona archivos de…" at bounding box center [89, 120] width 100 height 58
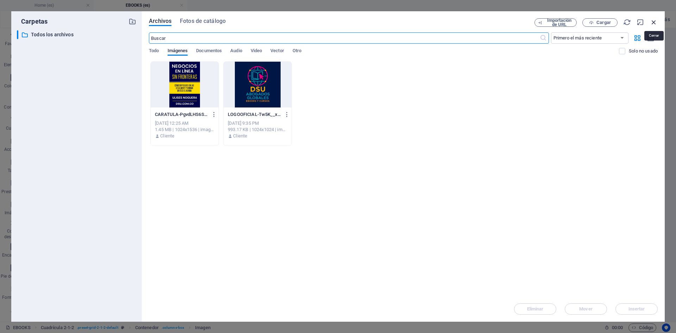
click at [655, 19] on icon "button" at bounding box center [654, 22] width 8 height 8
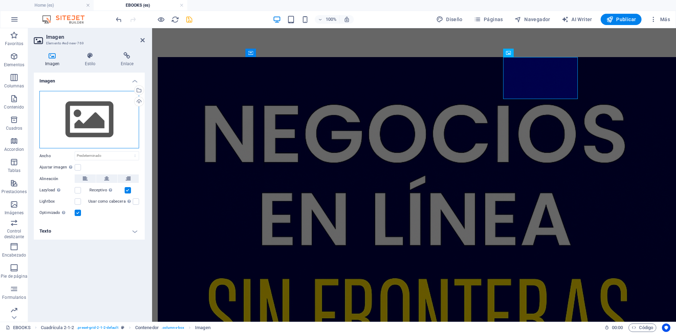
click at [96, 123] on div "Arrastra archivos aquí, haz clic para escoger archivos o selecciona archivos de…" at bounding box center [89, 120] width 100 height 58
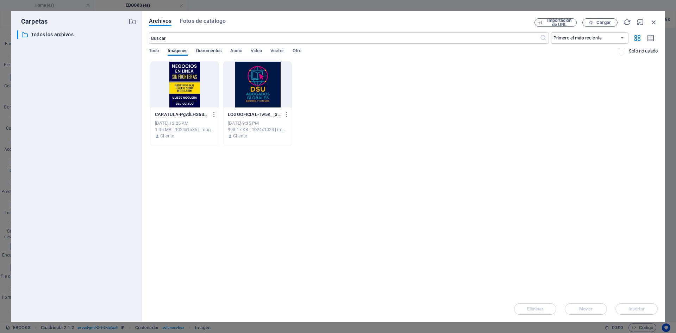
click at [214, 50] on span "Documentos" at bounding box center [209, 51] width 26 height 10
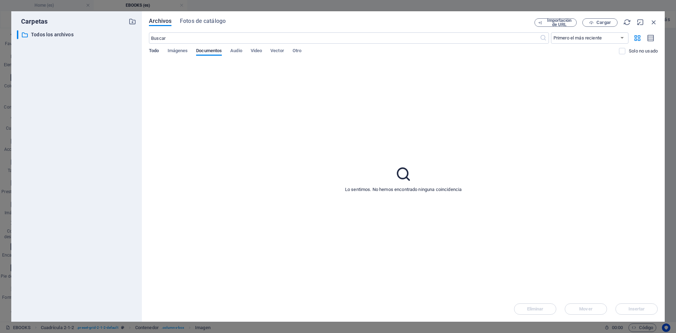
click at [155, 51] on span "Todo" at bounding box center [154, 51] width 10 height 10
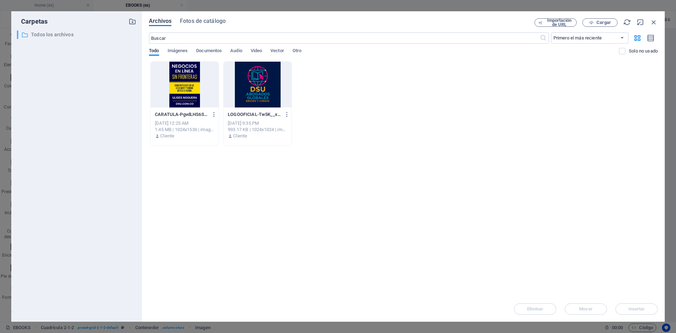
click at [52, 34] on p "Todos los archivos" at bounding box center [77, 35] width 92 height 8
click at [598, 21] on span "Cargar" at bounding box center [603, 22] width 14 height 4
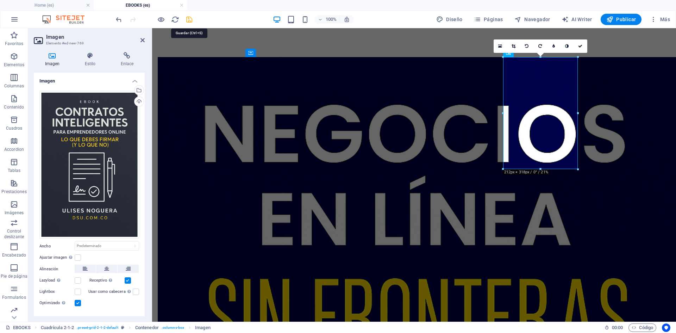
click at [189, 20] on icon "save" at bounding box center [189, 19] width 8 height 8
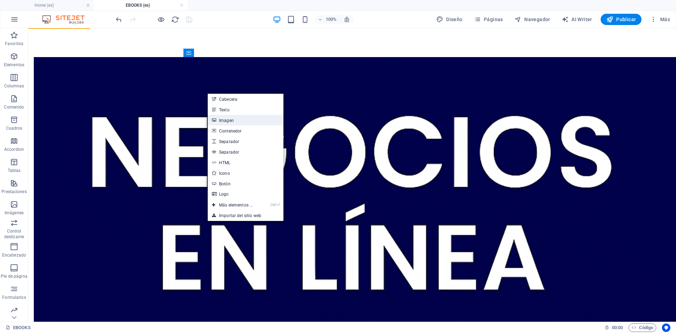
click at [231, 118] on link "Imagen" at bounding box center [246, 120] width 76 height 11
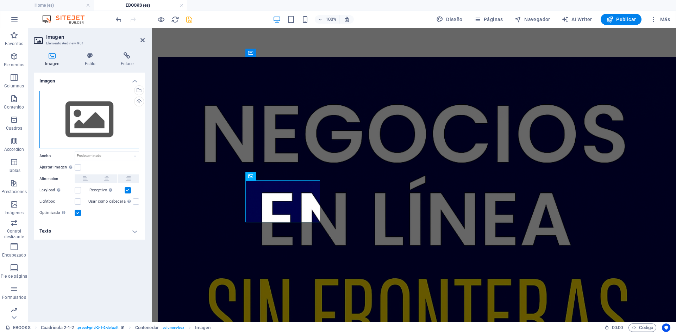
click at [109, 122] on div "Arrastra archivos aquí, haz clic para escoger archivos o selecciona archivos de…" at bounding box center [89, 120] width 100 height 58
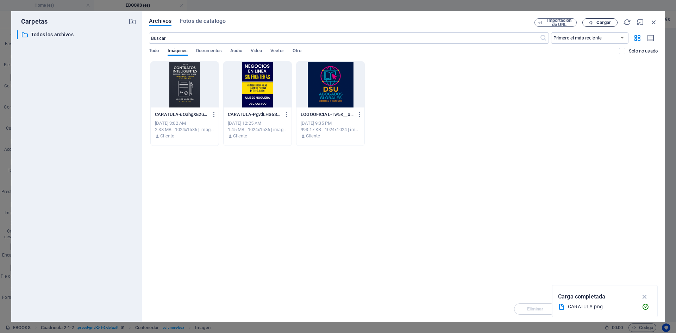
click at [594, 21] on span "Cargar" at bounding box center [599, 22] width 29 height 5
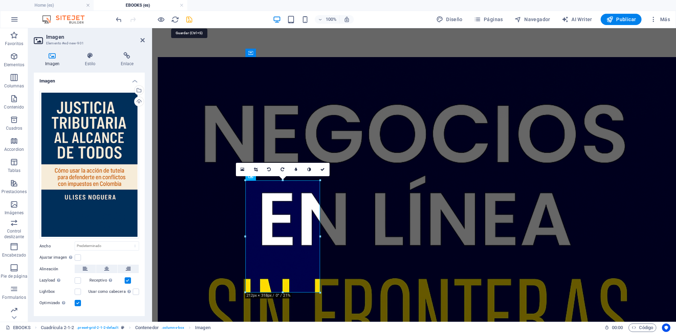
click at [189, 20] on icon "save" at bounding box center [189, 19] width 8 height 8
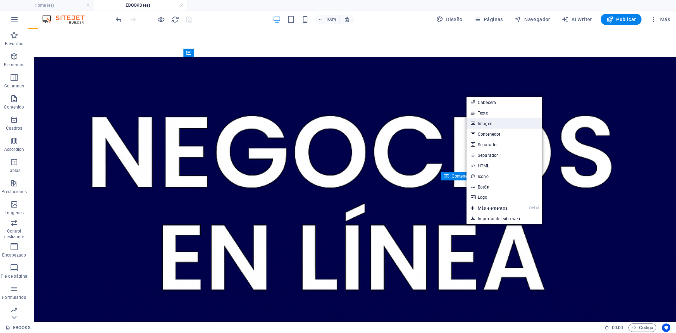
click at [488, 123] on link "Imagen" at bounding box center [504, 123] width 76 height 11
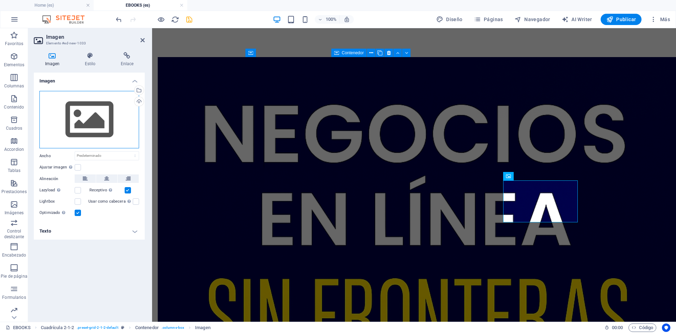
click at [104, 113] on div "Arrastra archivos aquí, haz clic para escoger archivos o selecciona archivos de…" at bounding box center [89, 120] width 100 height 58
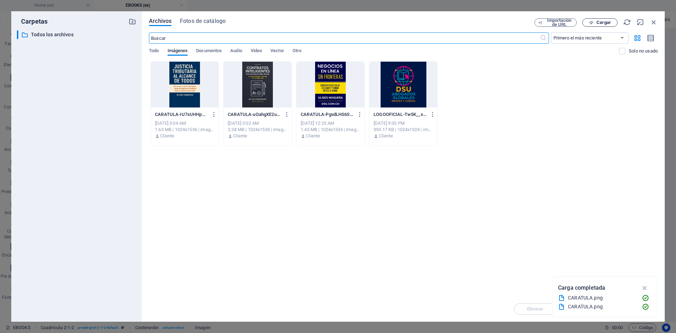
click at [602, 24] on span "Cargar" at bounding box center [603, 22] width 14 height 4
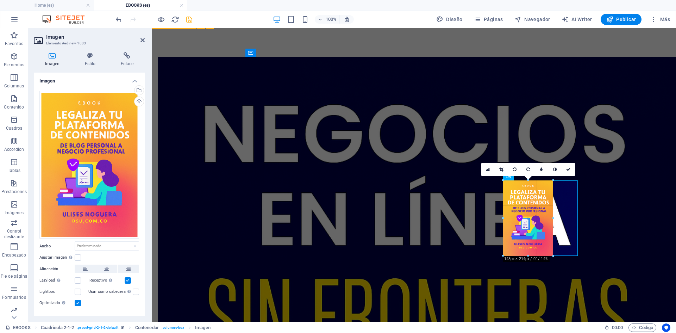
drag, startPoint x: 541, startPoint y: 291, endPoint x: 547, endPoint y: 254, distance: 37.7
type input "142"
select select "px"
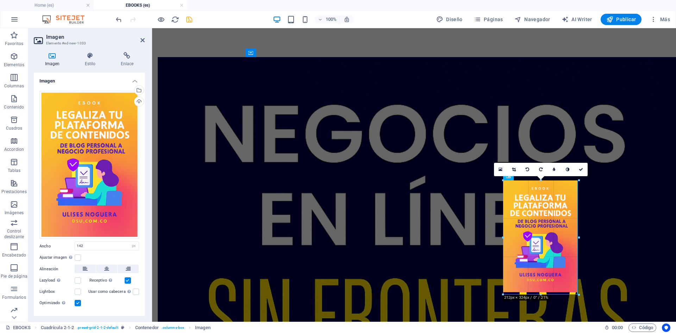
drag, startPoint x: 528, startPoint y: 254, endPoint x: 405, endPoint y: 270, distance: 123.5
type input "207"
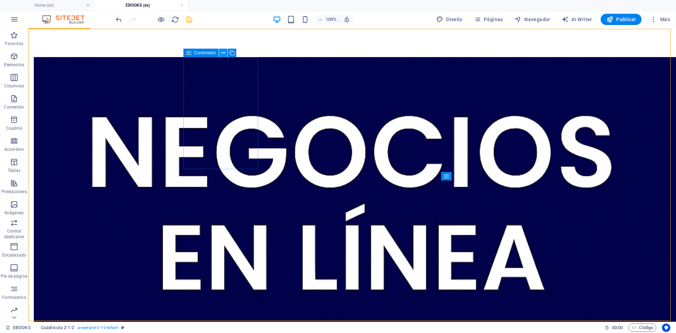
click at [224, 52] on icon at bounding box center [223, 52] width 4 height 7
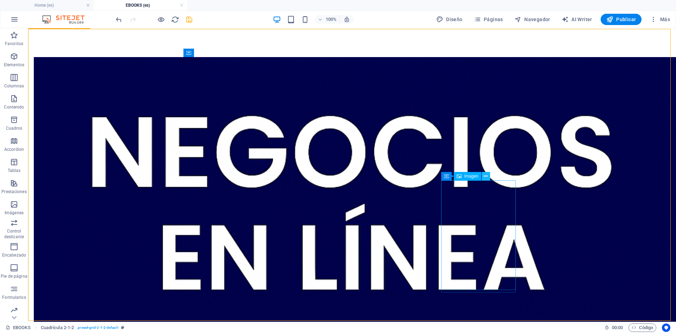
click at [485, 177] on icon at bounding box center [486, 175] width 4 height 7
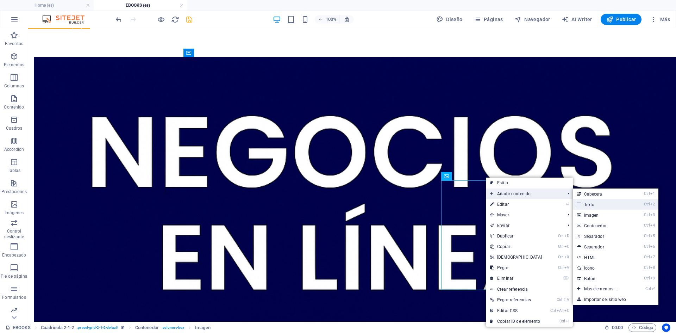
click at [590, 203] on link "Ctrl 2 Texto" at bounding box center [602, 204] width 59 height 11
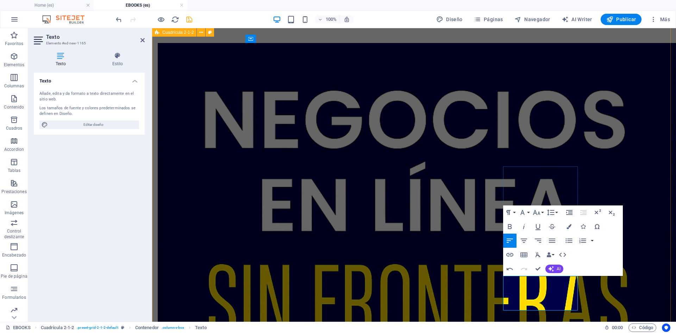
click at [190, 21] on icon "save" at bounding box center [189, 19] width 8 height 8
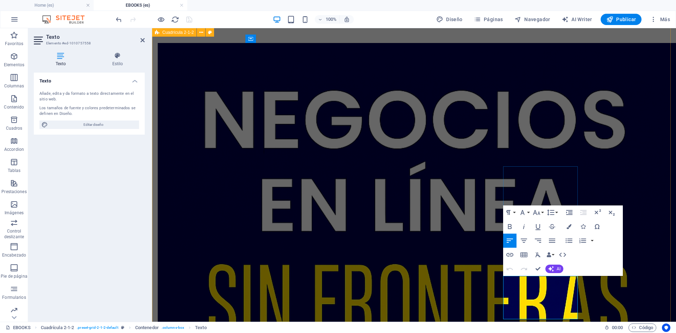
drag, startPoint x: 513, startPoint y: 312, endPoint x: 721, endPoint y: 272, distance: 211.8
click at [552, 240] on icon "button" at bounding box center [552, 240] width 8 height 8
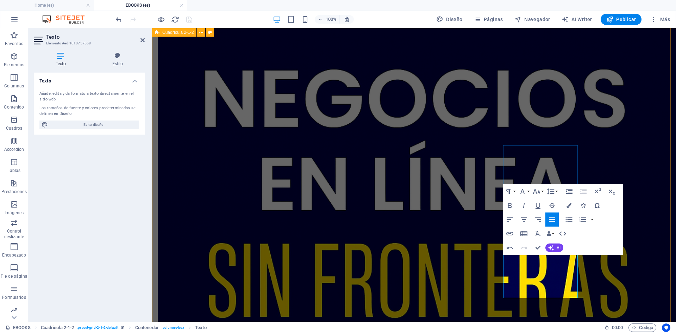
drag, startPoint x: 573, startPoint y: 304, endPoint x: 514, endPoint y: 292, distance: 60.0
click at [568, 204] on icon "button" at bounding box center [568, 205] width 5 height 5
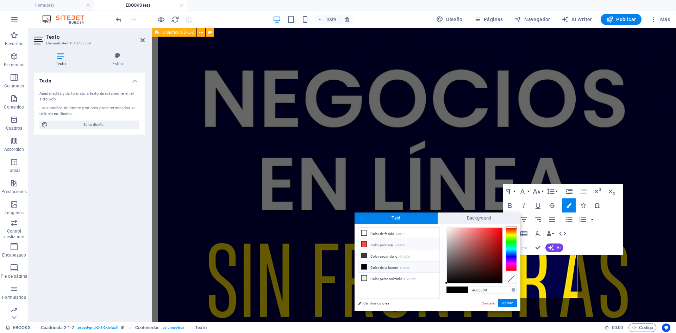
click at [365, 243] on icon at bounding box center [363, 243] width 5 height 5
type input "#ff4747"
click at [506, 302] on button "Aplicar" at bounding box center [507, 302] width 19 height 8
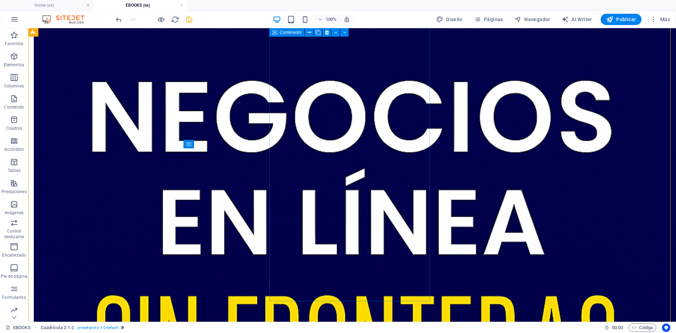
scroll to position [0, 0]
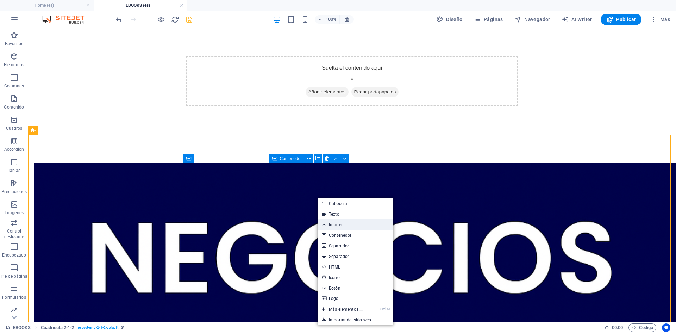
click at [342, 224] on link "Imagen" at bounding box center [355, 224] width 76 height 11
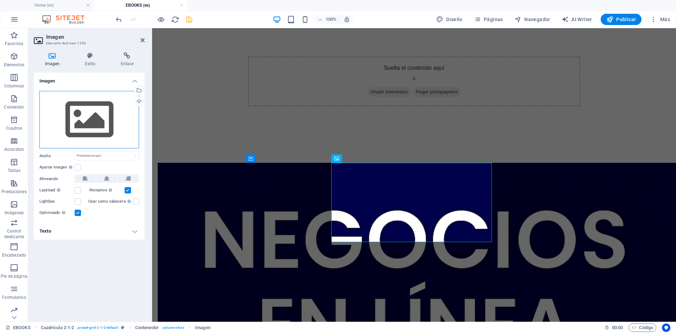
click at [95, 118] on div "Arrastra archivos aquí, haz clic para escoger archivos o selecciona archivos de…" at bounding box center [89, 120] width 100 height 58
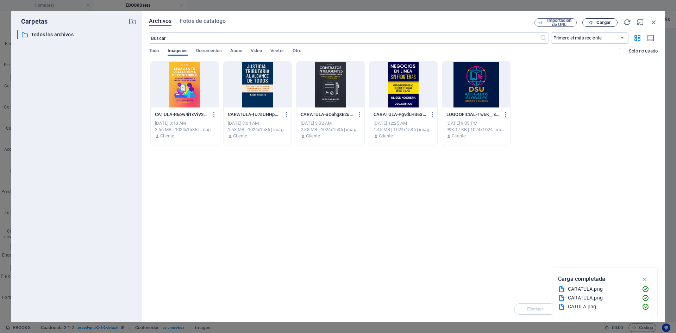
click at [600, 20] on span "Cargar" at bounding box center [603, 22] width 14 height 4
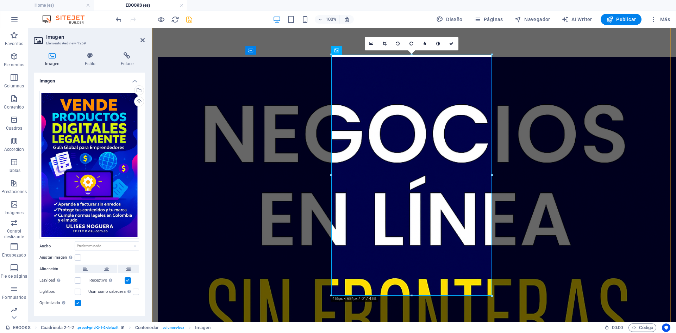
scroll to position [176, 0]
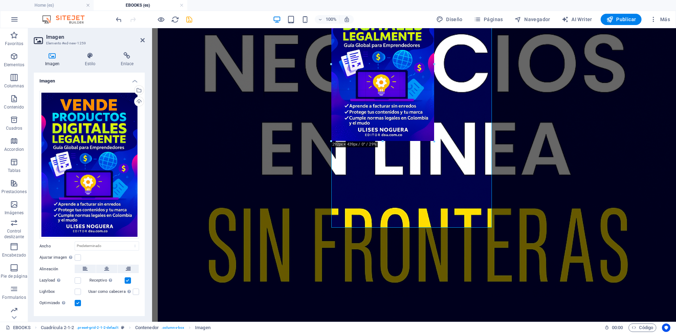
drag, startPoint x: 412, startPoint y: 227, endPoint x: 418, endPoint y: 140, distance: 86.4
type input "291"
select select "px"
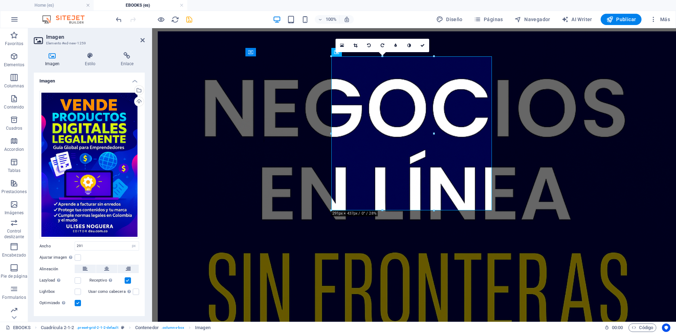
scroll to position [105, 0]
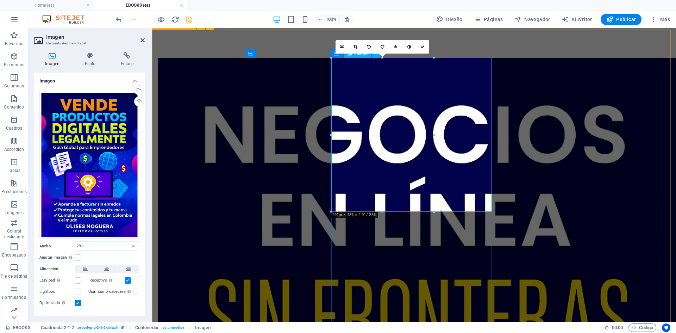
drag, startPoint x: 485, startPoint y: 238, endPoint x: 347, endPoint y: 196, distance: 144.3
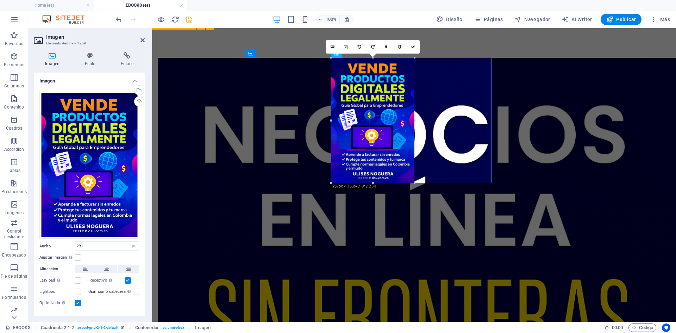
drag, startPoint x: 385, startPoint y: 218, endPoint x: 384, endPoint y: 181, distance: 37.0
type input "235"
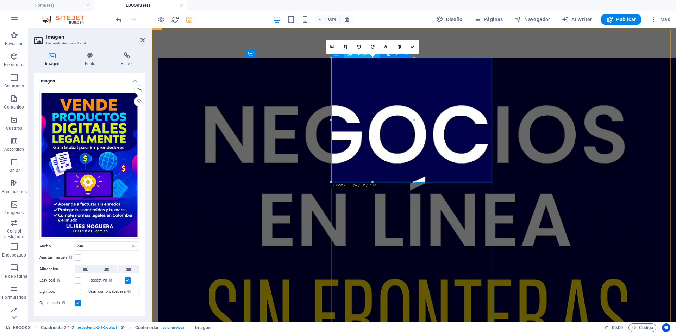
click at [189, 17] on icon "save" at bounding box center [189, 19] width 8 height 8
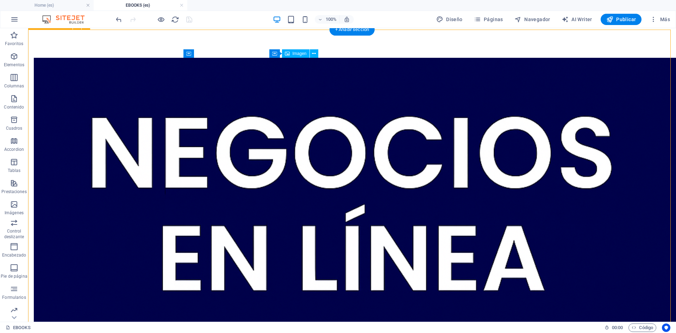
drag, startPoint x: 340, startPoint y: 59, endPoint x: 352, endPoint y: 59, distance: 12.3
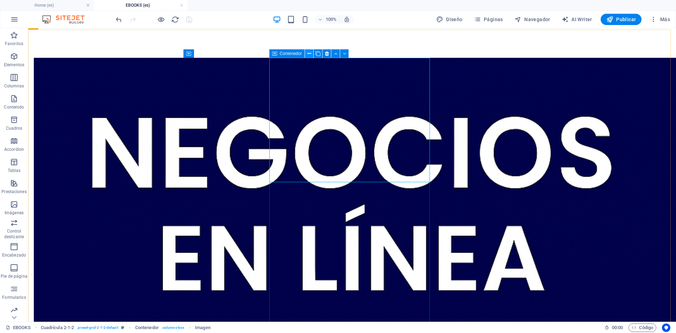
click at [308, 50] on icon at bounding box center [309, 53] width 4 height 7
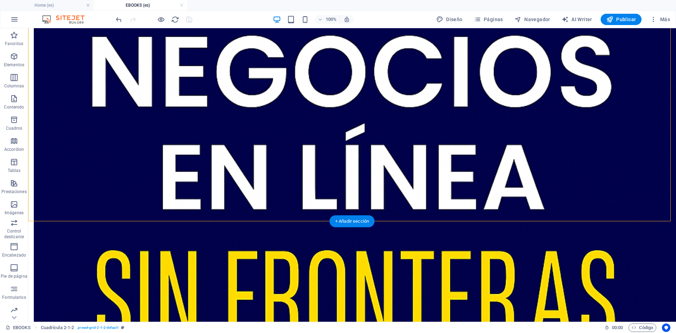
scroll to position [246, 0]
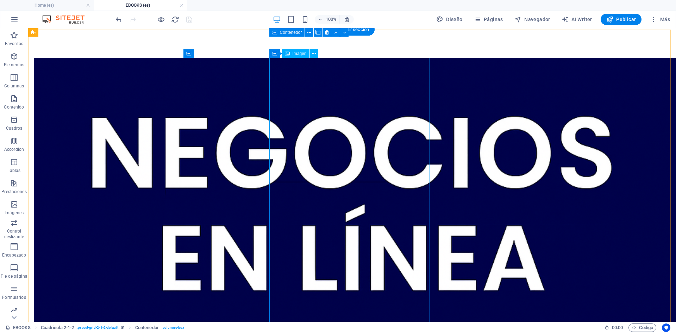
scroll to position [0, 0]
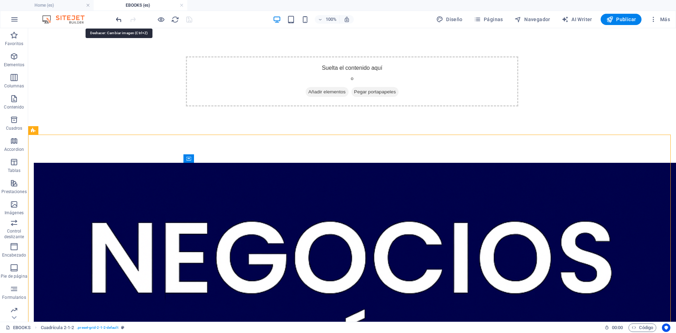
click at [120, 19] on icon "undo" at bounding box center [119, 19] width 8 height 8
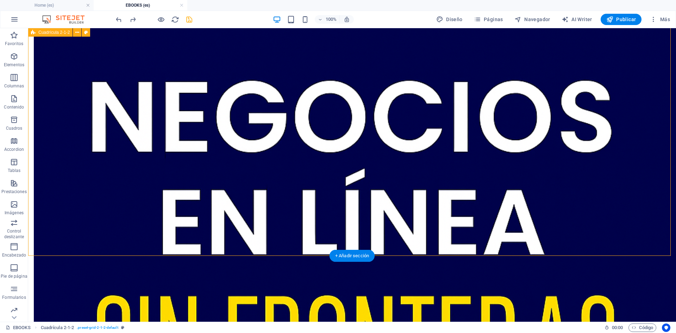
scroll to position [211, 0]
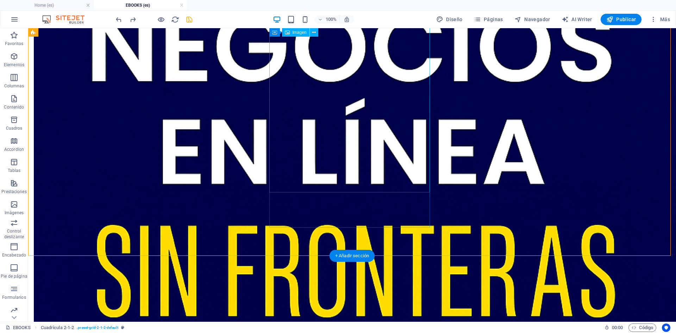
drag, startPoint x: 355, startPoint y: 157, endPoint x: 231, endPoint y: 156, distance: 123.9
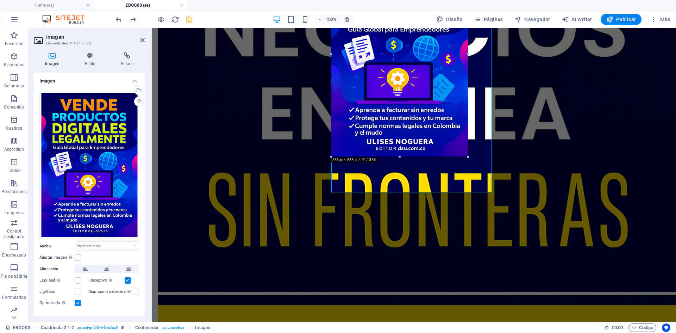
drag, startPoint x: 411, startPoint y: 191, endPoint x: 464, endPoint y: 154, distance: 65.0
type input "387"
select select "px"
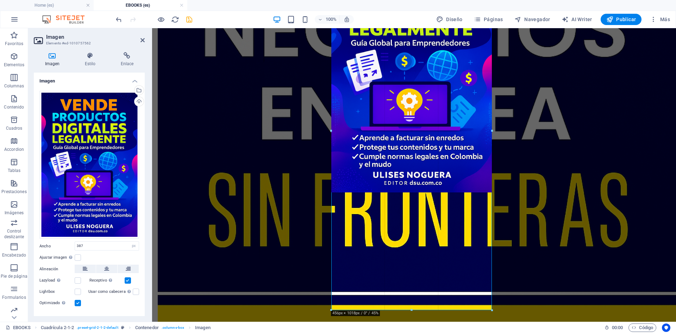
drag, startPoint x: 467, startPoint y: 155, endPoint x: 344, endPoint y: 148, distance: 122.7
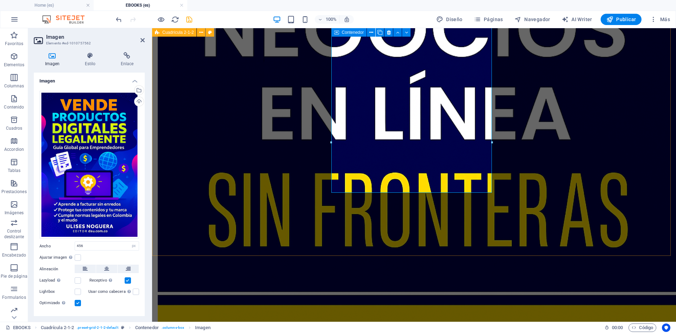
scroll to position [106, 0]
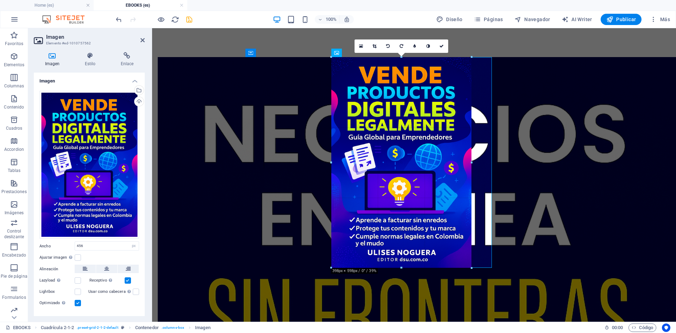
drag, startPoint x: 332, startPoint y: 56, endPoint x: 383, endPoint y: 86, distance: 59.3
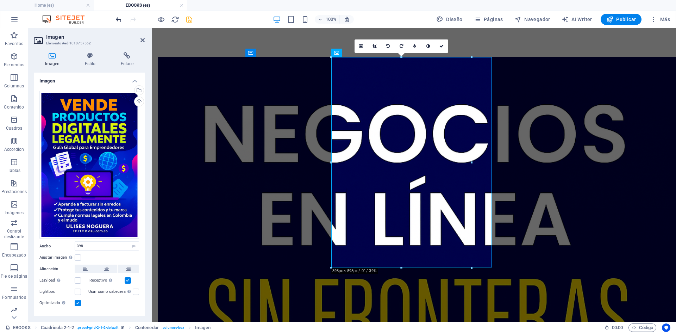
click at [118, 20] on icon "undo" at bounding box center [119, 19] width 8 height 8
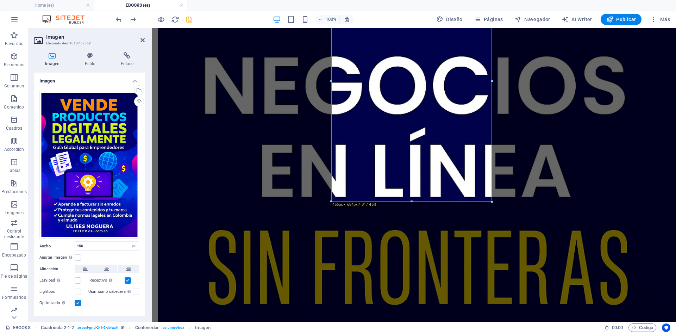
scroll to position [202, 0]
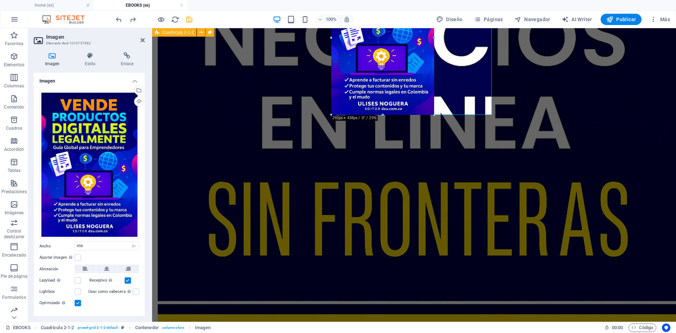
drag, startPoint x: 330, startPoint y: 201, endPoint x: 389, endPoint y: 111, distance: 107.2
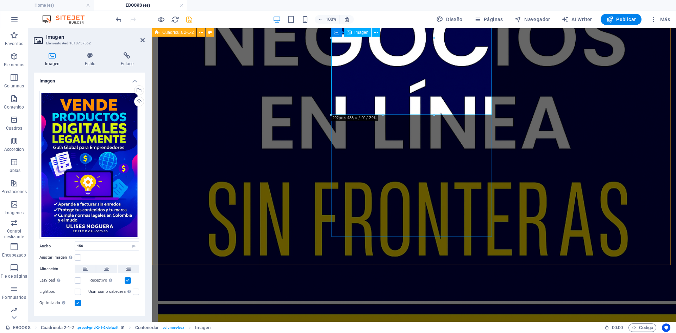
type input "292"
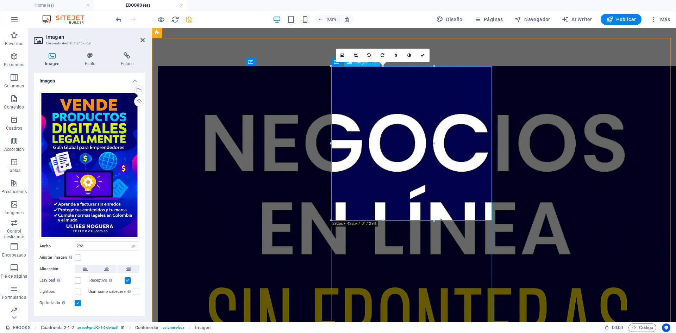
scroll to position [132, 0]
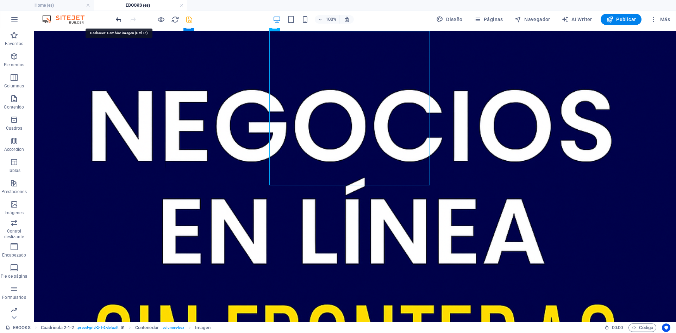
click at [118, 18] on icon "undo" at bounding box center [119, 19] width 8 height 8
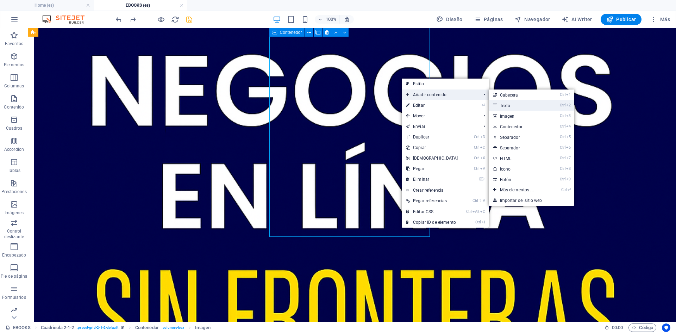
click at [501, 105] on link "Ctrl 2 Texto" at bounding box center [517, 105] width 59 height 11
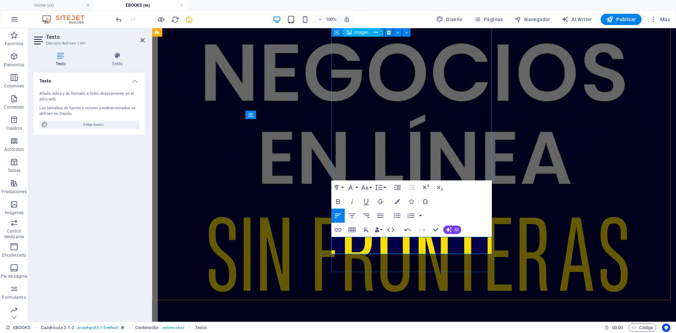
scroll to position [176, 0]
drag, startPoint x: 374, startPoint y: 248, endPoint x: 409, endPoint y: 251, distance: 35.3
drag, startPoint x: 248, startPoint y: 221, endPoint x: 395, endPoint y: 201, distance: 147.4
click at [395, 201] on icon "button" at bounding box center [397, 201] width 5 height 5
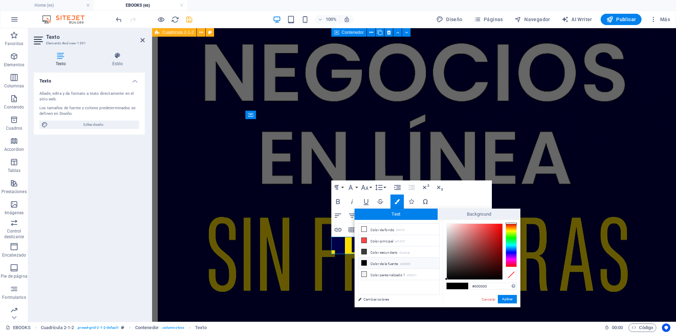
click at [512, 252] on div at bounding box center [510, 245] width 11 height 44
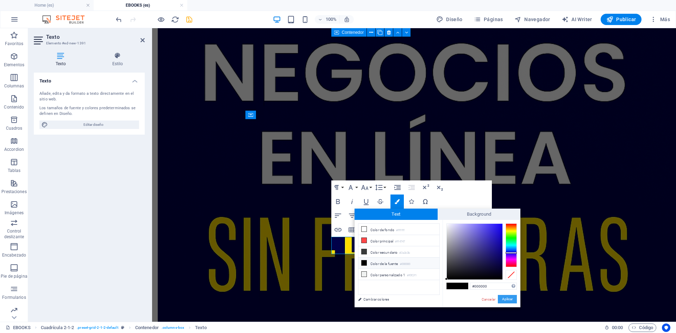
click at [506, 297] on button "Aplicar" at bounding box center [507, 299] width 19 height 8
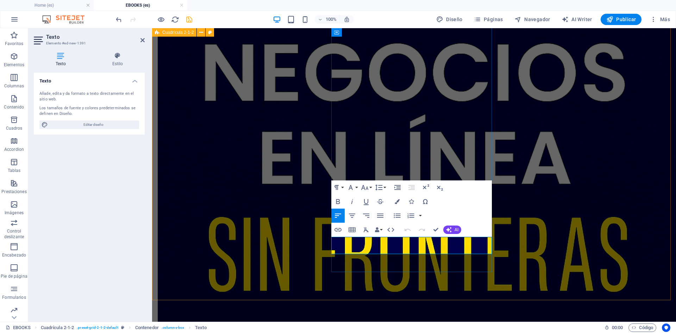
drag, startPoint x: 391, startPoint y: 249, endPoint x: 413, endPoint y: 248, distance: 22.5
drag, startPoint x: 614, startPoint y: 280, endPoint x: 538, endPoint y: 257, distance: 80.2
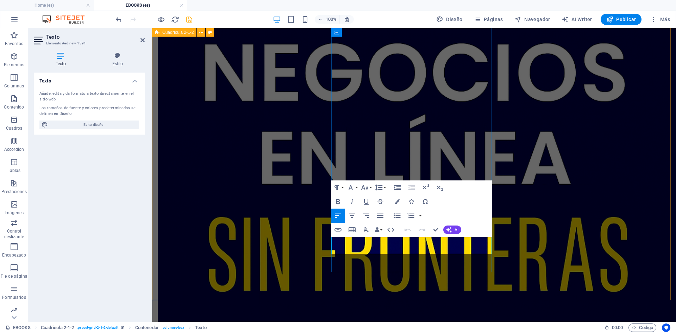
drag, startPoint x: 410, startPoint y: 249, endPoint x: 391, endPoint y: 249, distance: 19.4
click at [397, 199] on icon "button" at bounding box center [397, 201] width 5 height 5
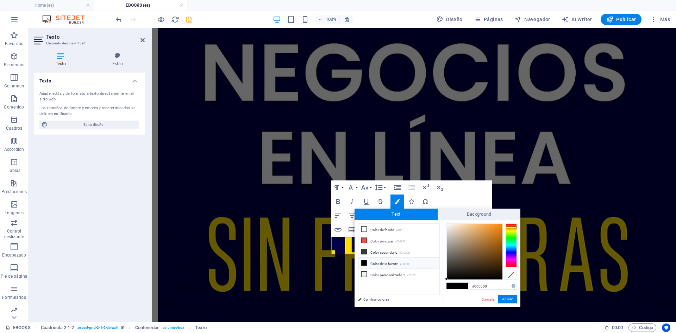
click at [512, 227] on div at bounding box center [510, 245] width 11 height 44
click at [507, 297] on button "Aplicar" at bounding box center [507, 299] width 19 height 8
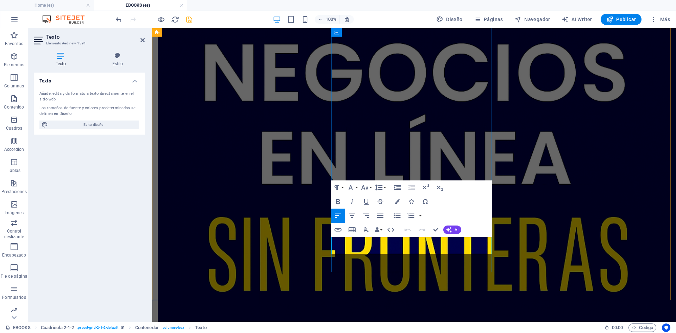
drag, startPoint x: 408, startPoint y: 249, endPoint x: 390, endPoint y: 247, distance: 17.7
click at [395, 200] on icon "button" at bounding box center [397, 201] width 5 height 5
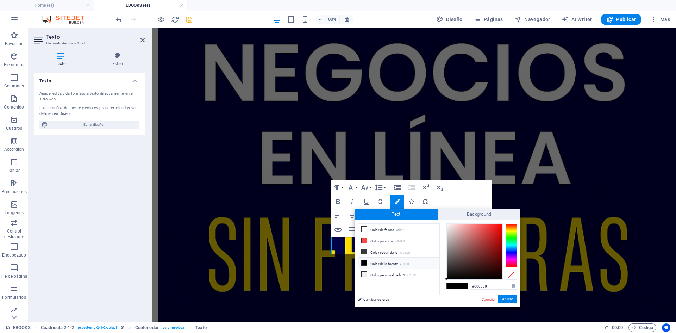
click at [509, 227] on div at bounding box center [510, 245] width 11 height 44
click at [364, 238] on icon at bounding box center [363, 240] width 5 height 5
type input "#ff4747"
click at [507, 299] on button "Aplicar" at bounding box center [507, 299] width 19 height 8
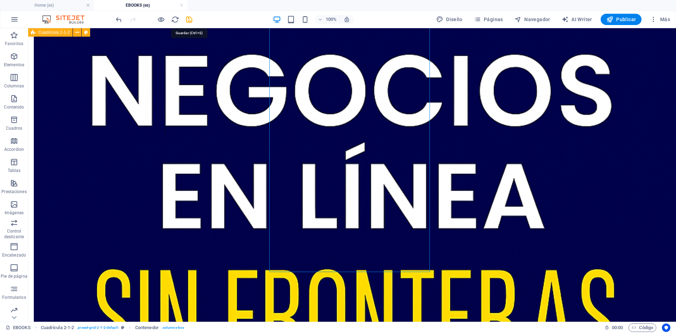
click at [188, 18] on icon "save" at bounding box center [189, 19] width 8 height 8
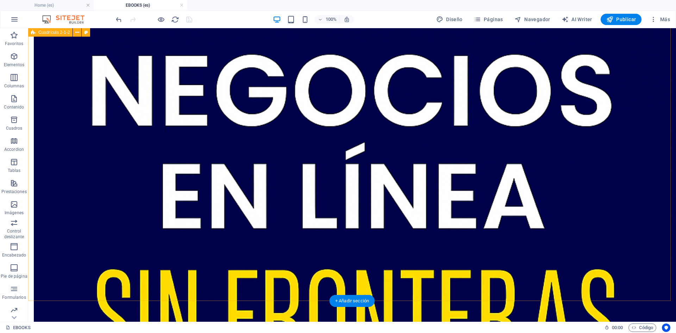
scroll to position [96, 0]
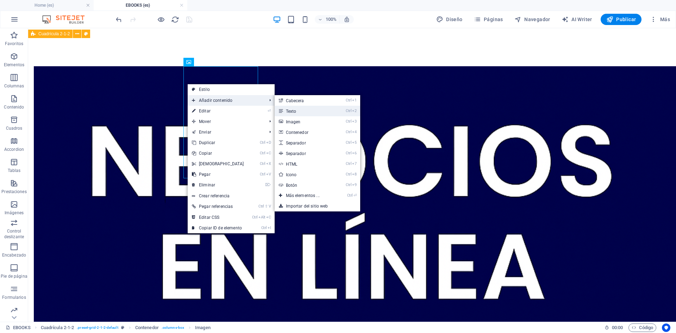
click at [288, 109] on link "Ctrl 2 Texto" at bounding box center [304, 111] width 59 height 11
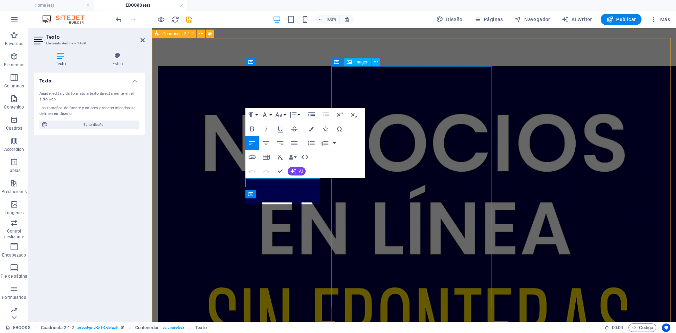
scroll to position [108, 2]
drag, startPoint x: 265, startPoint y: 198, endPoint x: 304, endPoint y: 196, distance: 38.8
click at [311, 128] on icon "button" at bounding box center [311, 128] width 5 height 5
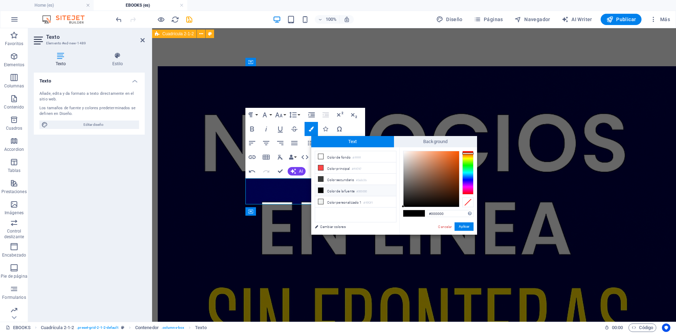
click at [465, 153] on div at bounding box center [467, 173] width 11 height 44
click at [465, 153] on div at bounding box center [467, 153] width 11 height 2
click at [320, 165] on icon at bounding box center [320, 167] width 5 height 5
type input "#ff4747"
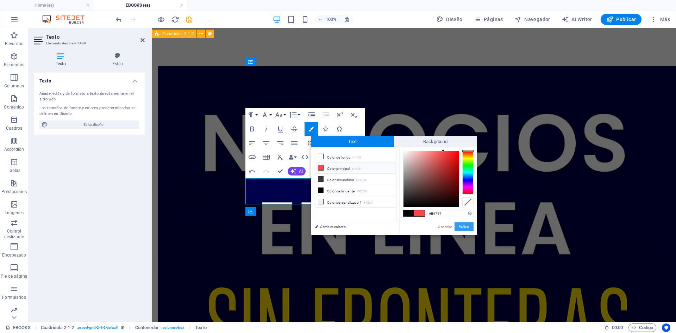
click at [464, 225] on button "Aplicar" at bounding box center [463, 226] width 19 height 8
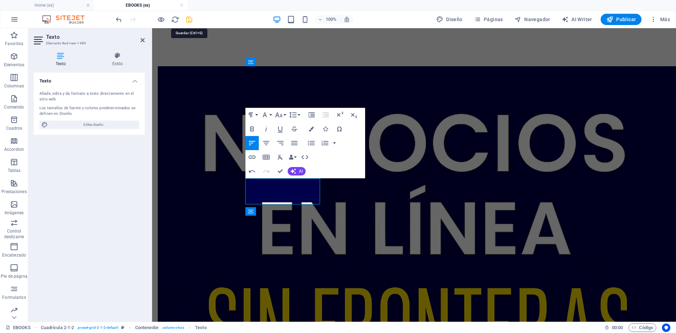
click at [187, 20] on icon "save" at bounding box center [189, 19] width 8 height 8
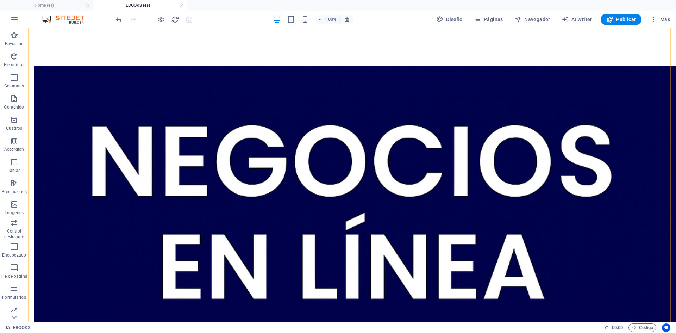
scroll to position [202, 0]
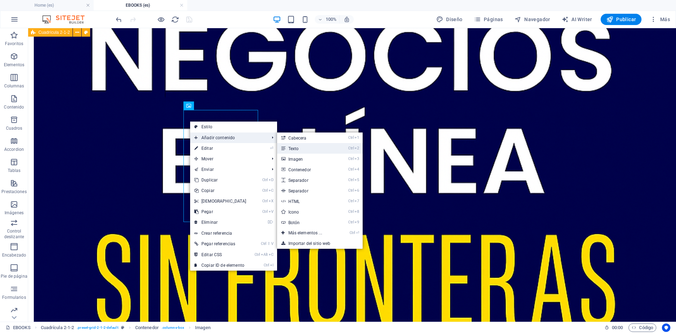
click at [294, 149] on link "Ctrl 2 Texto" at bounding box center [306, 148] width 59 height 11
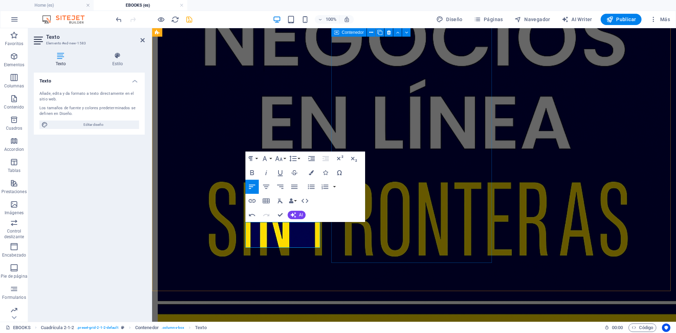
scroll to position [108, 0]
drag, startPoint x: 277, startPoint y: 242, endPoint x: 211, endPoint y: 44, distance: 209.0
click at [311, 171] on icon "button" at bounding box center [311, 172] width 5 height 5
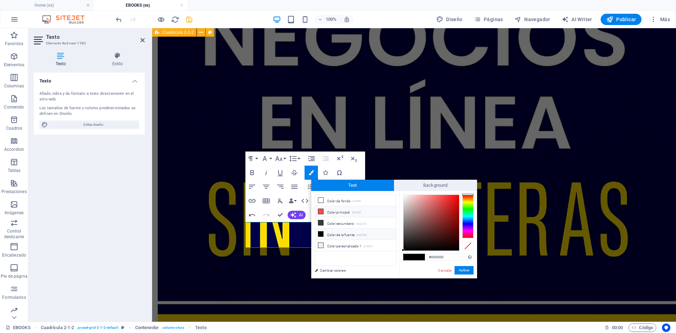
click at [321, 211] on icon at bounding box center [320, 211] width 5 height 5
type input "#ff4747"
click at [469, 270] on button "Aplicar" at bounding box center [463, 270] width 19 height 8
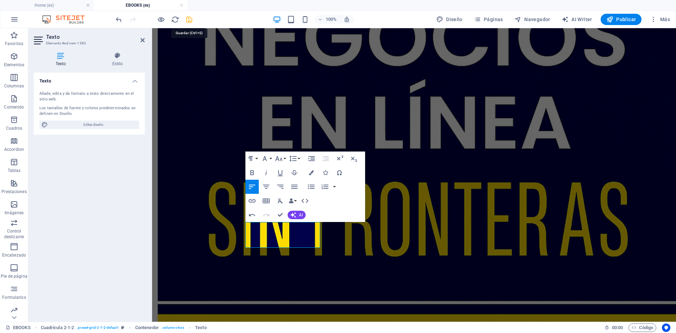
click at [189, 21] on icon "save" at bounding box center [189, 19] width 8 height 8
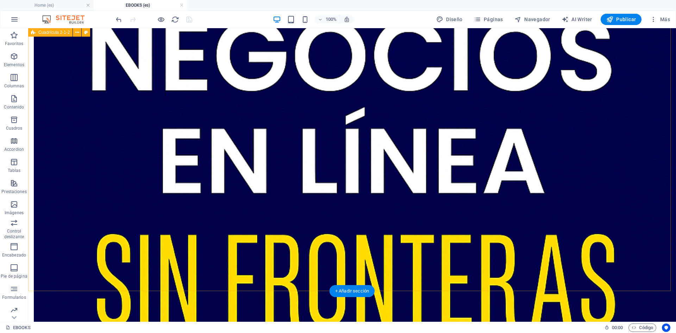
scroll to position [132, 0]
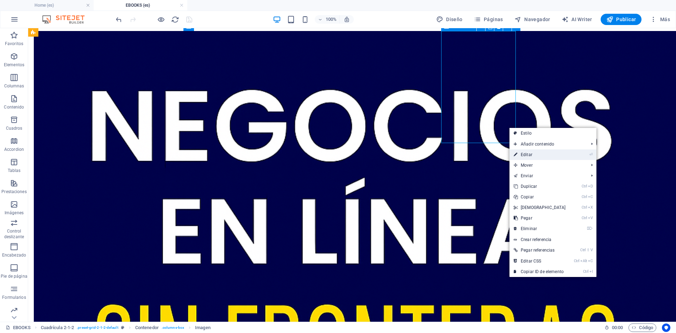
drag, startPoint x: 479, startPoint y: 99, endPoint x: 529, endPoint y: 155, distance: 75.1
click at [529, 155] on link "⏎ Editar" at bounding box center [539, 154] width 61 height 11
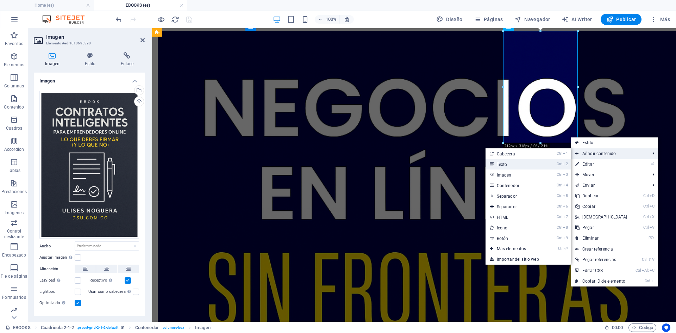
click at [503, 164] on link "Ctrl 2 Texto" at bounding box center [514, 164] width 59 height 11
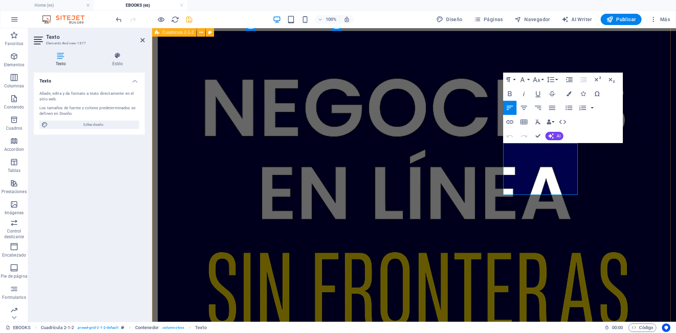
scroll to position [577, 0]
drag, startPoint x: 521, startPoint y: 191, endPoint x: 557, endPoint y: 189, distance: 36.3
click at [568, 92] on icon "button" at bounding box center [568, 93] width 5 height 5
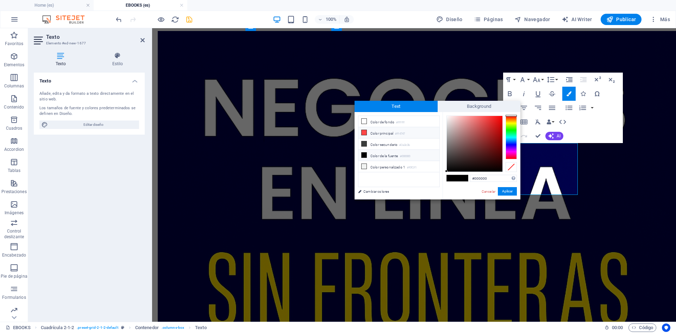
click at [364, 131] on icon at bounding box center [363, 132] width 5 height 5
type input "#ff4747"
click at [507, 190] on button "Aplicar" at bounding box center [507, 191] width 19 height 8
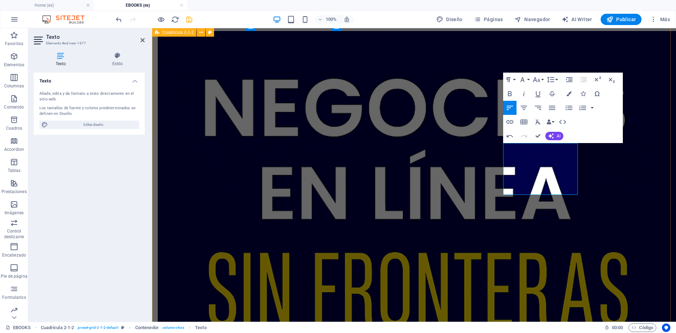
drag, startPoint x: 613, startPoint y: 220, endPoint x: 611, endPoint y: 211, distance: 9.4
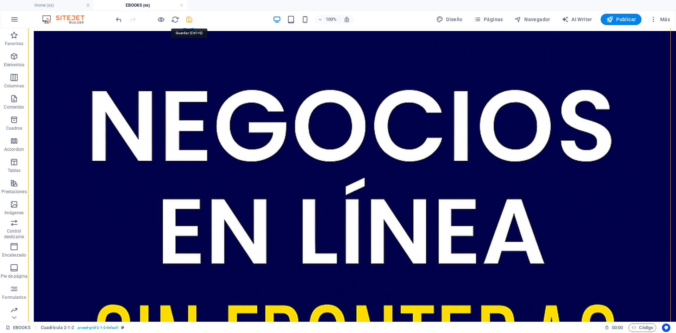
click at [186, 20] on icon "save" at bounding box center [189, 19] width 8 height 8
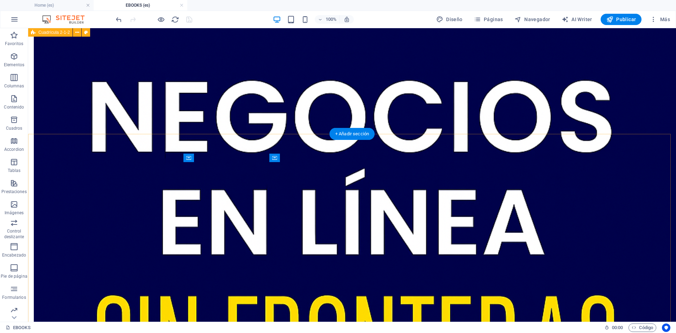
scroll to position [0, 0]
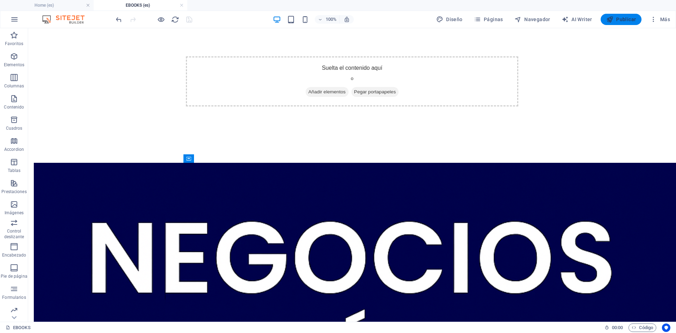
click at [620, 20] on span "Publicar" at bounding box center [621, 19] width 30 height 7
